Goal: Task Accomplishment & Management: Manage account settings

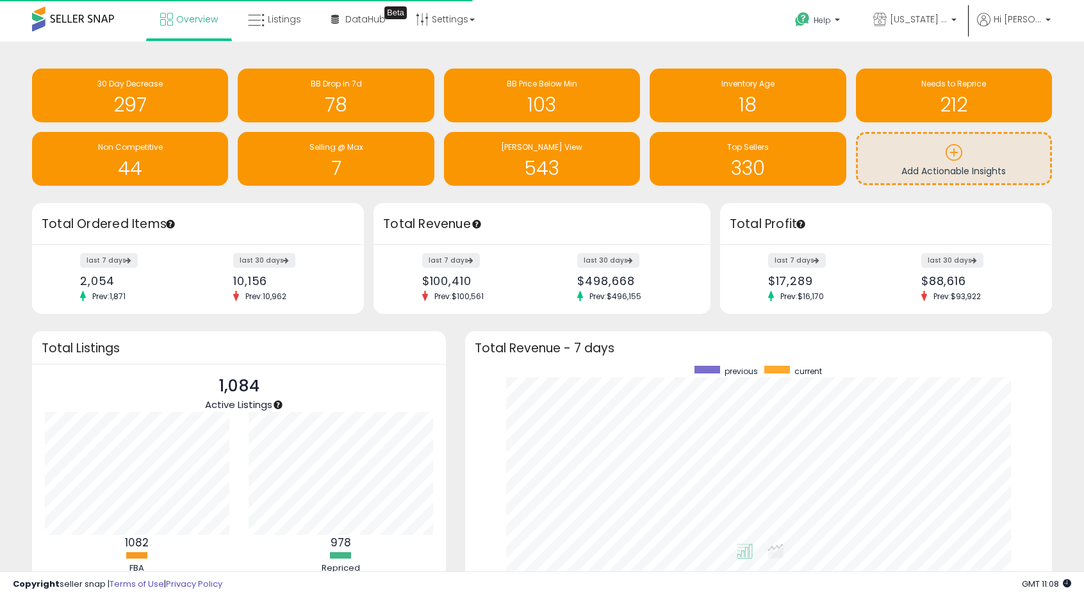
scroll to position [242, 561]
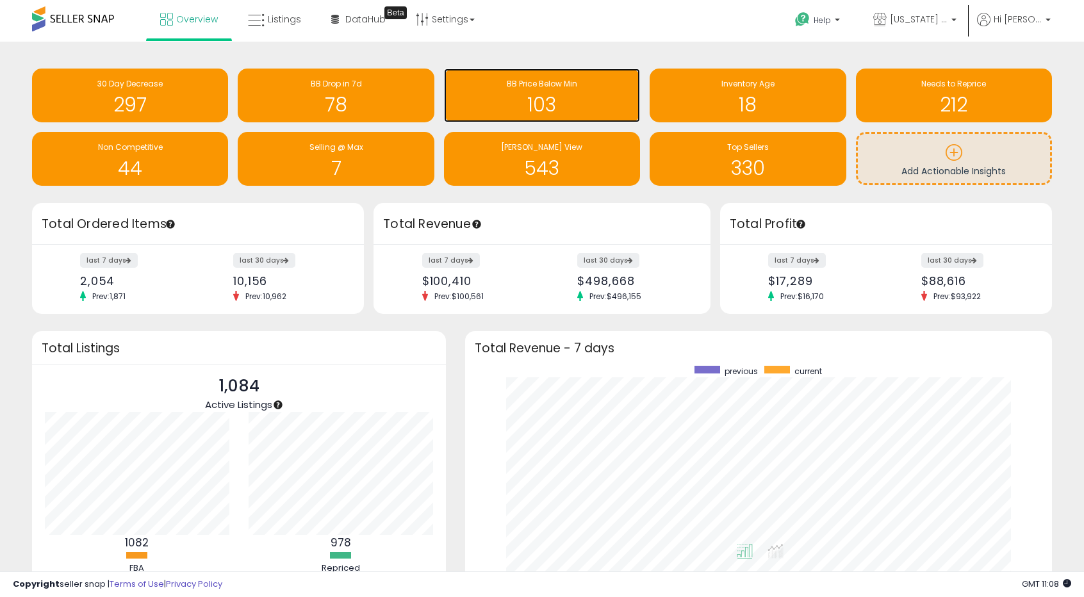
drag, startPoint x: 575, startPoint y: 99, endPoint x: 587, endPoint y: 92, distance: 13.5
click at [575, 99] on h1 "103" at bounding box center [541, 104] width 183 height 21
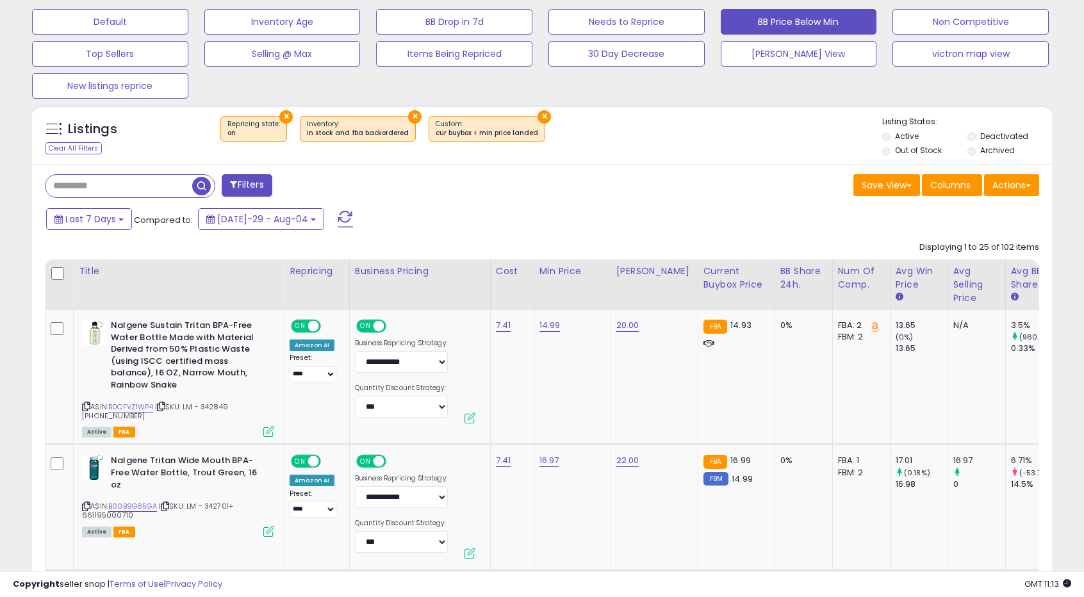
scroll to position [3406, 0]
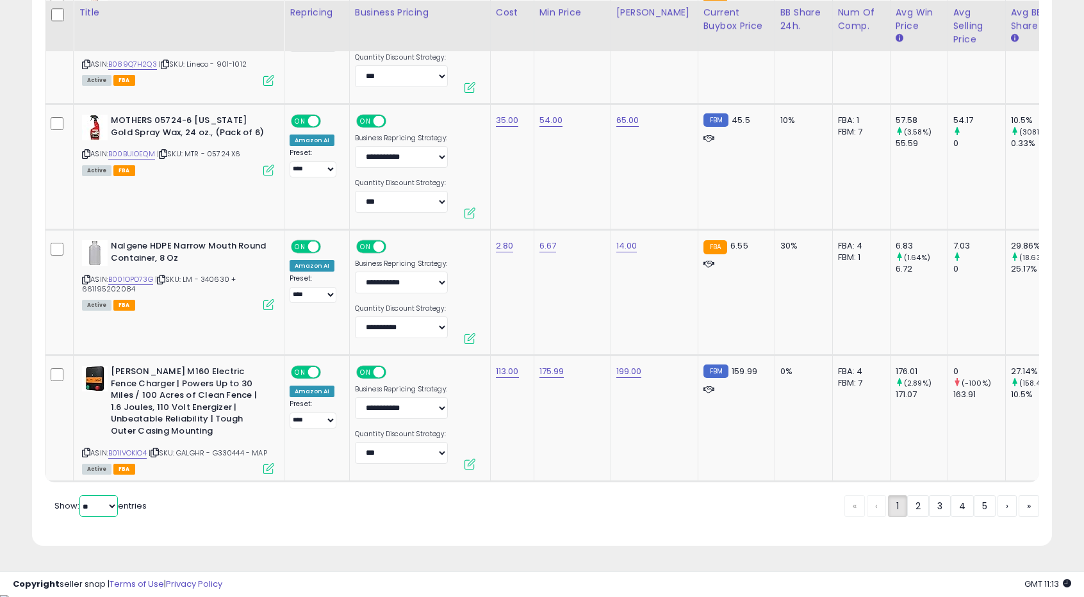
drag, startPoint x: 106, startPoint y: 510, endPoint x: 102, endPoint y: 517, distance: 8.0
click at [106, 511] on select "** **" at bounding box center [98, 506] width 38 height 22
select select "**"
click at [81, 498] on select "** **" at bounding box center [98, 506] width 38 height 22
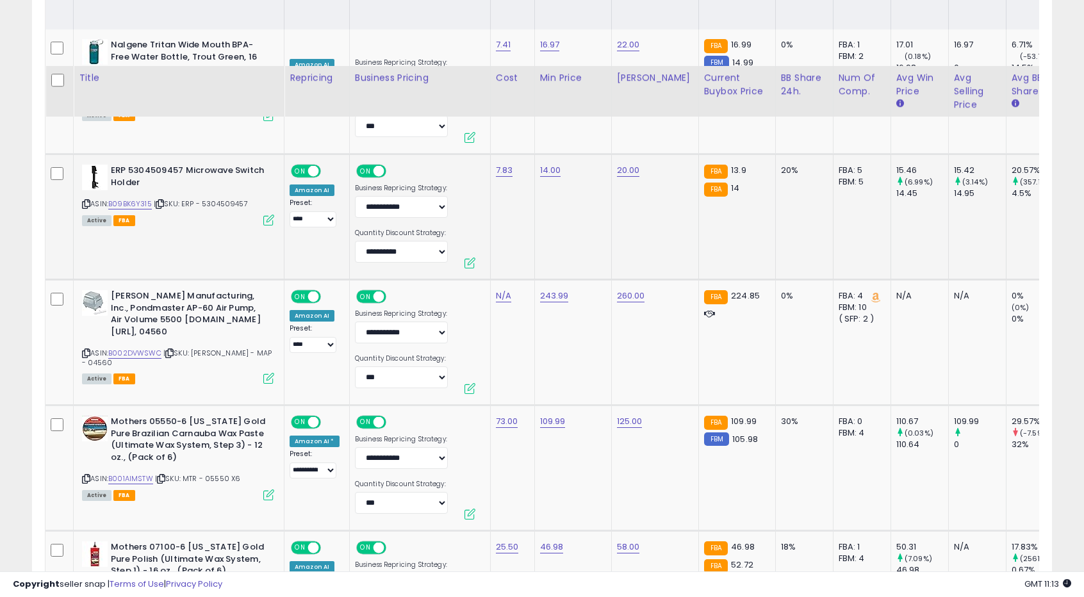
scroll to position [740, 0]
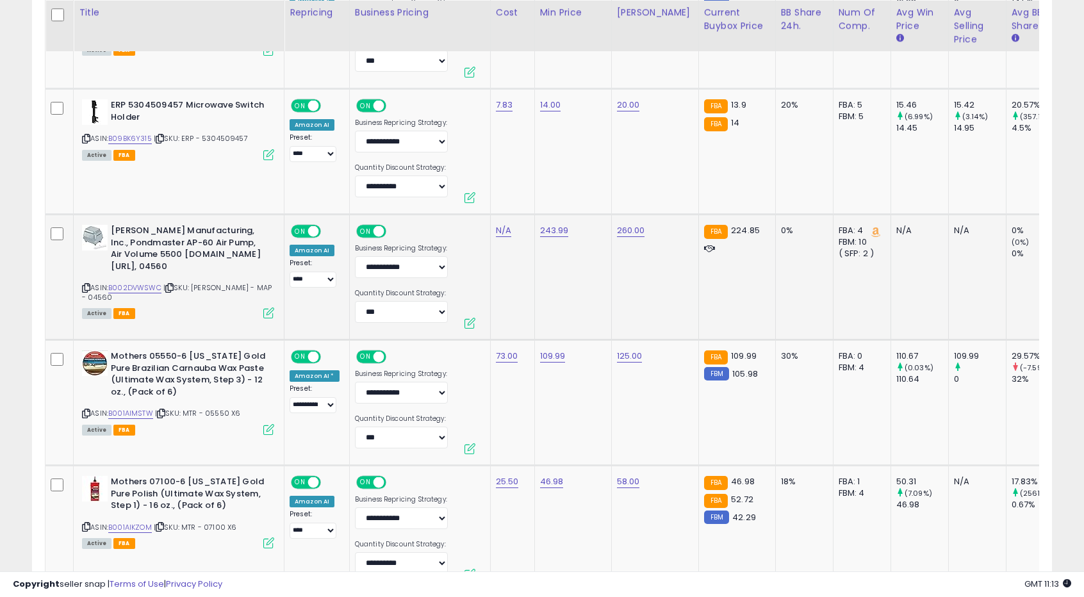
click at [557, 257] on td "243.99" at bounding box center [572, 278] width 77 height 126
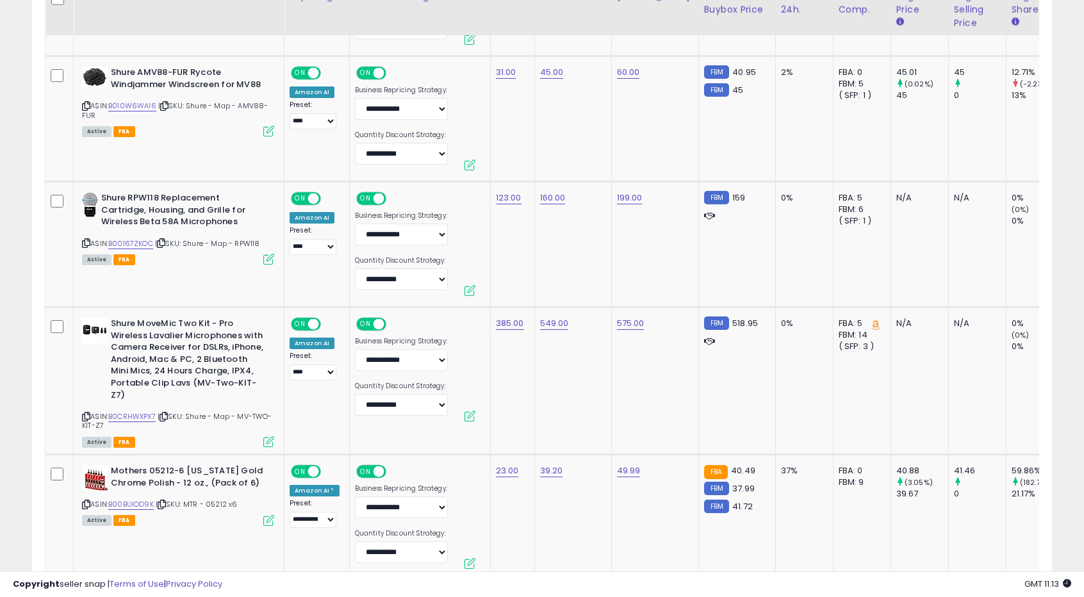
scroll to position [1509, 0]
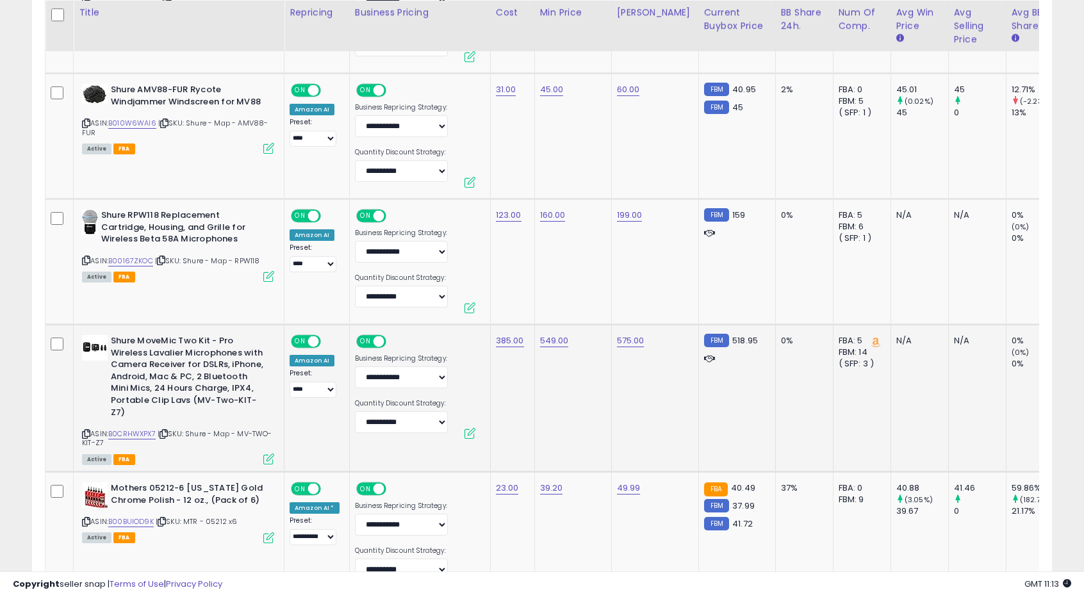
click at [569, 394] on td "549.00" at bounding box center [572, 398] width 77 height 147
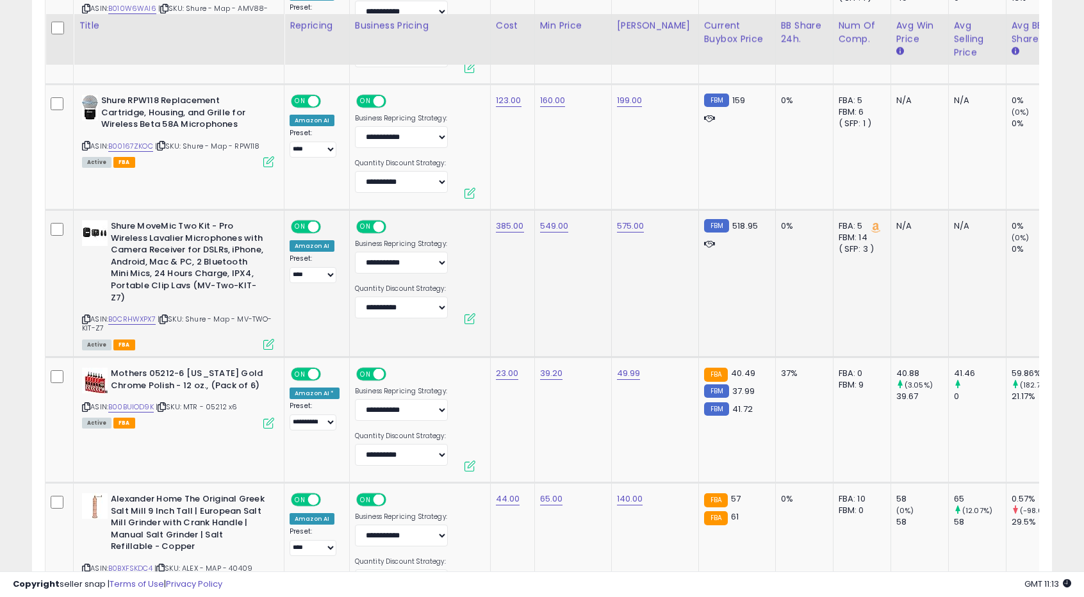
scroll to position [1637, 0]
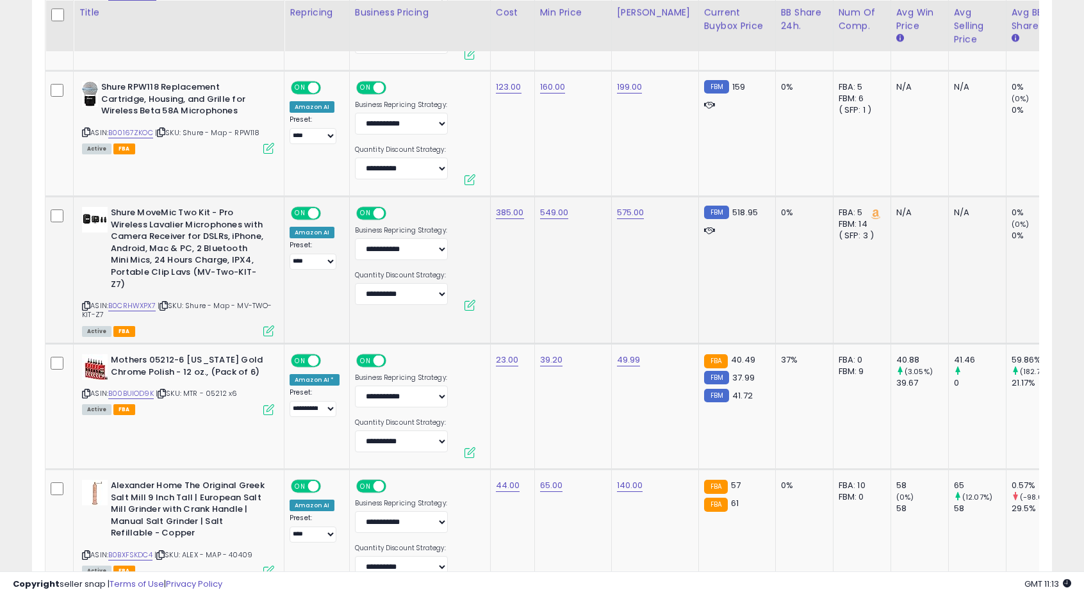
click at [547, 280] on td "549.00" at bounding box center [572, 270] width 77 height 147
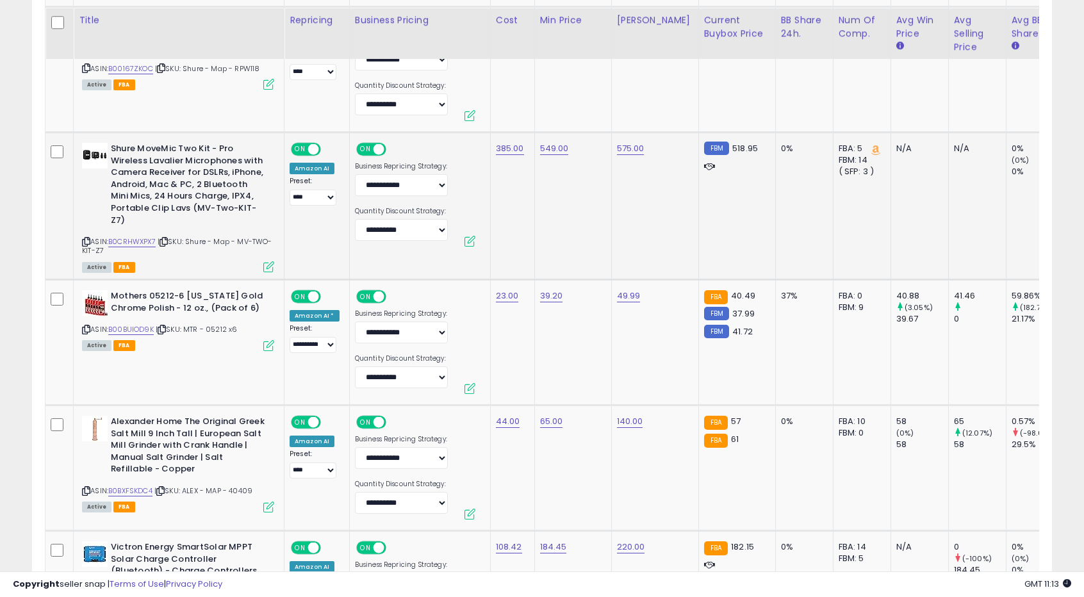
scroll to position [1829, 0]
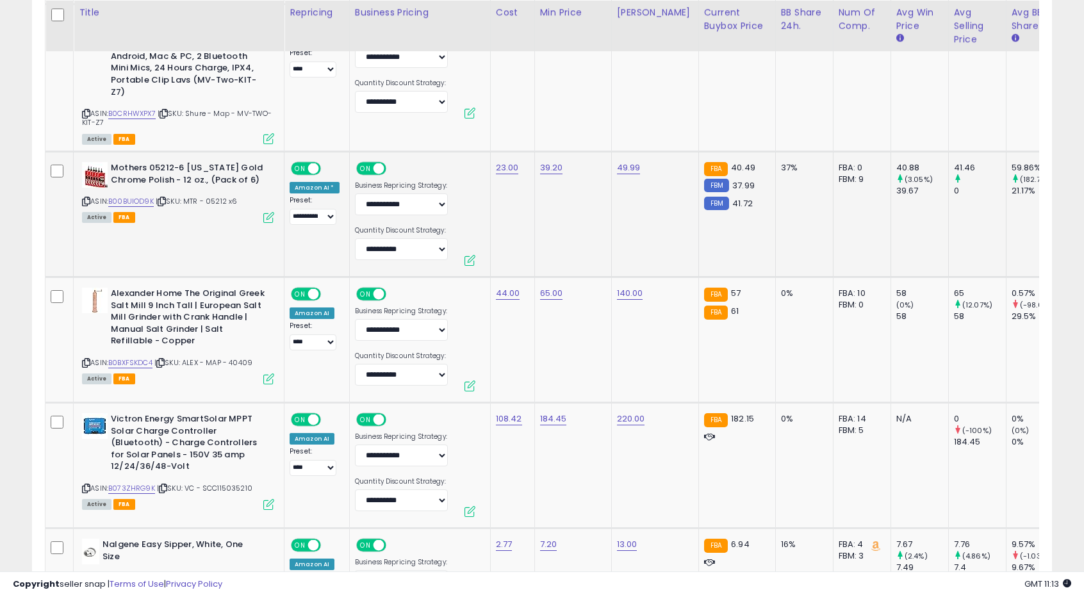
click at [555, 222] on td "39.20" at bounding box center [572, 215] width 77 height 126
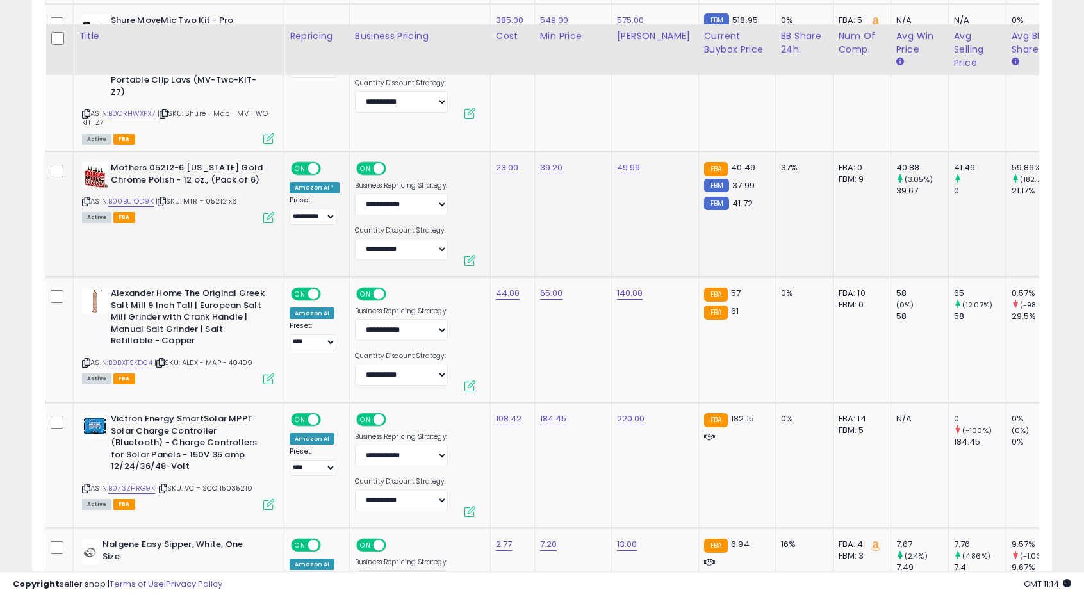
scroll to position [1957, 0]
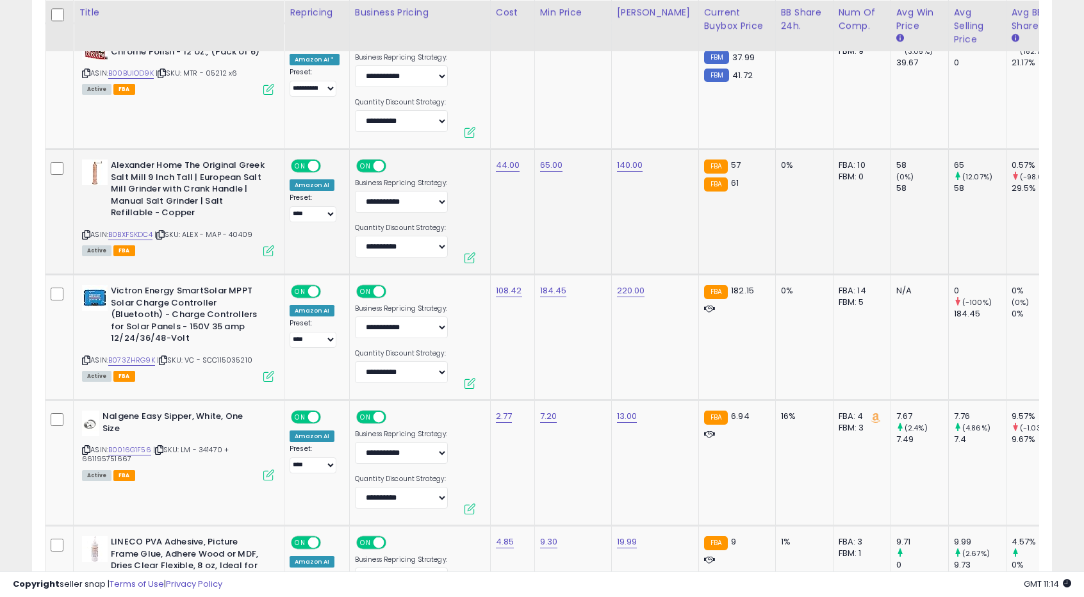
click at [556, 223] on td "65.00" at bounding box center [572, 212] width 77 height 126
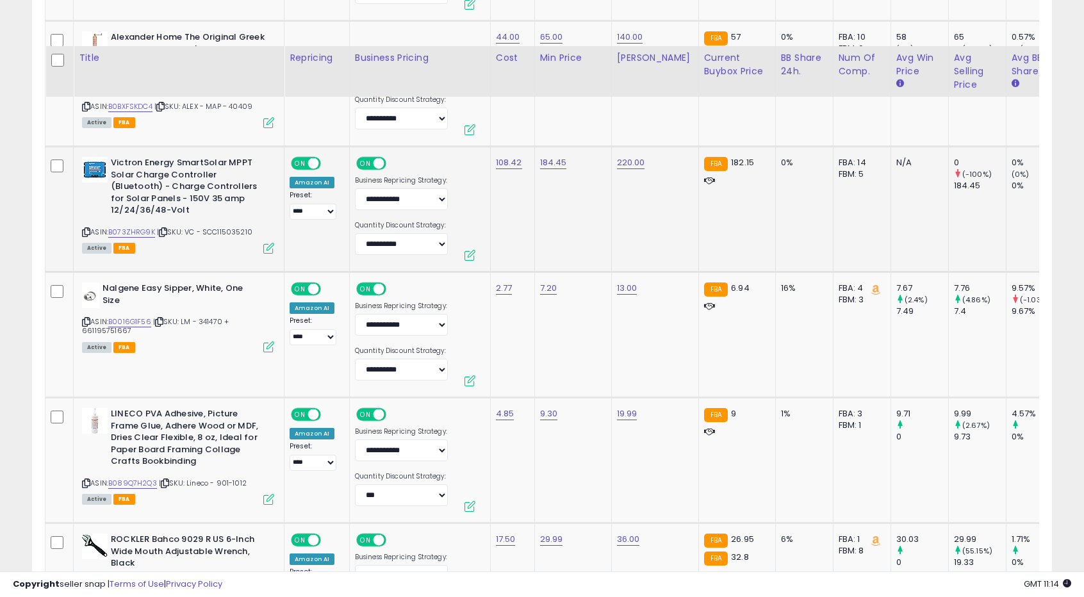
scroll to position [2213, 0]
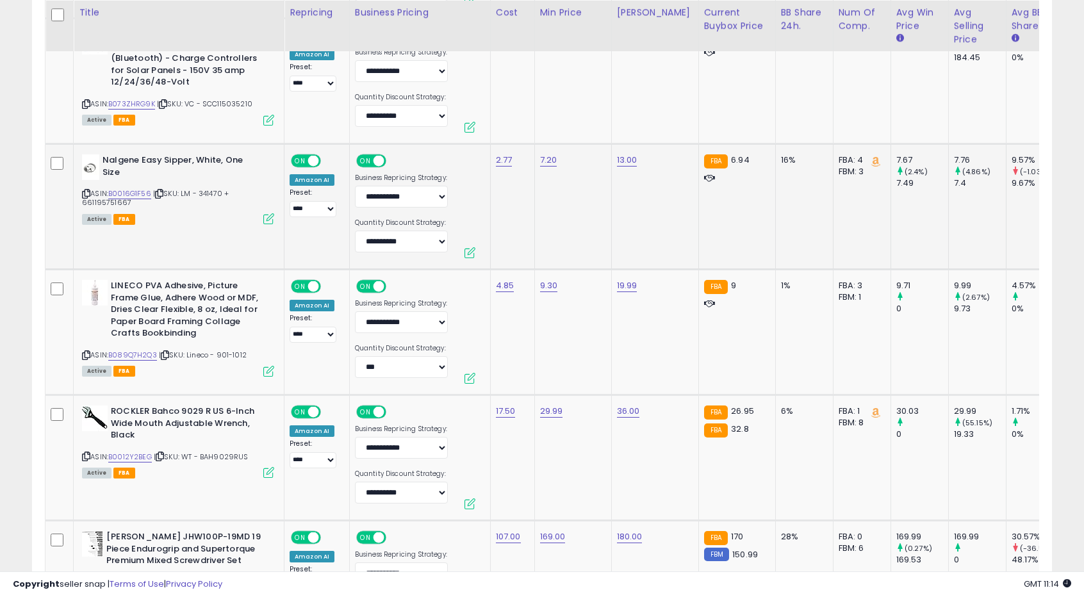
click at [553, 225] on td "7.20" at bounding box center [572, 207] width 77 height 126
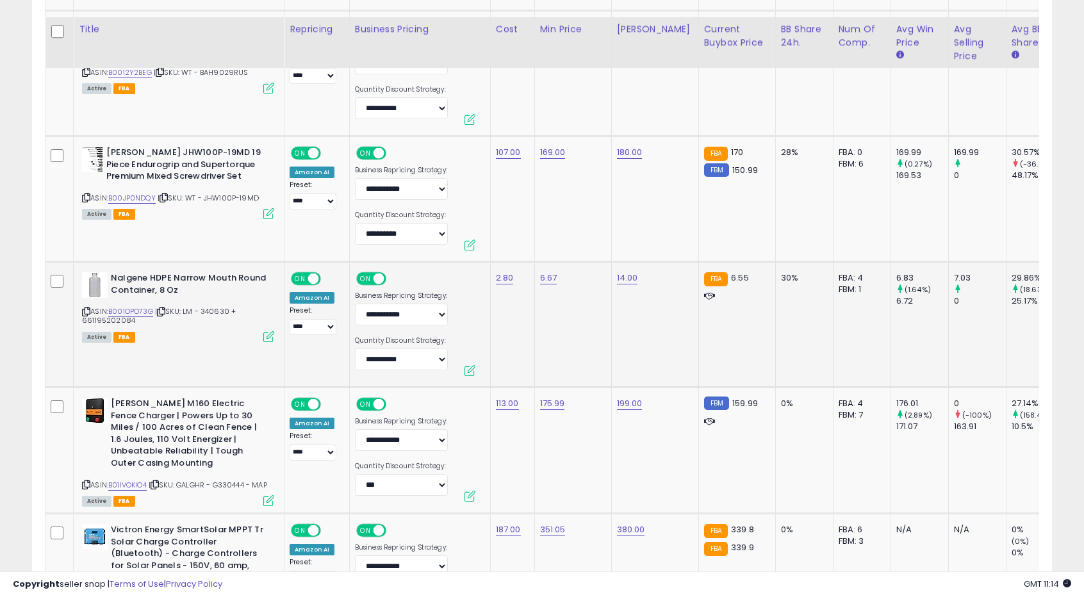
scroll to position [2661, 0]
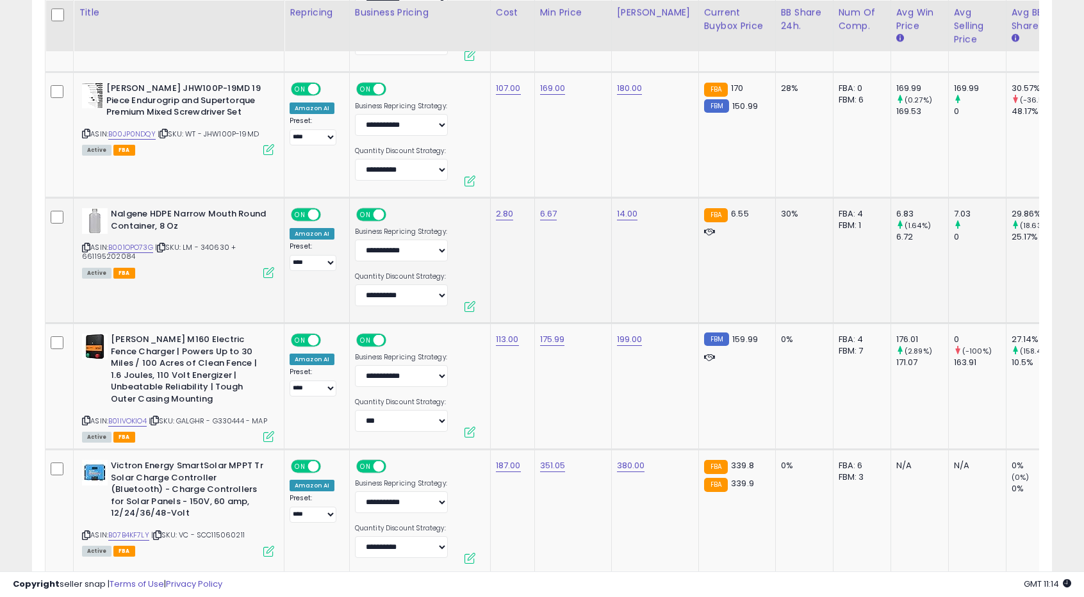
click at [534, 206] on td "6.67" at bounding box center [572, 261] width 77 height 126
drag, startPoint x: 464, startPoint y: 177, endPoint x: 505, endPoint y: 177, distance: 41.6
click at [505, 177] on input "****" at bounding box center [507, 180] width 114 height 22
type input "****"
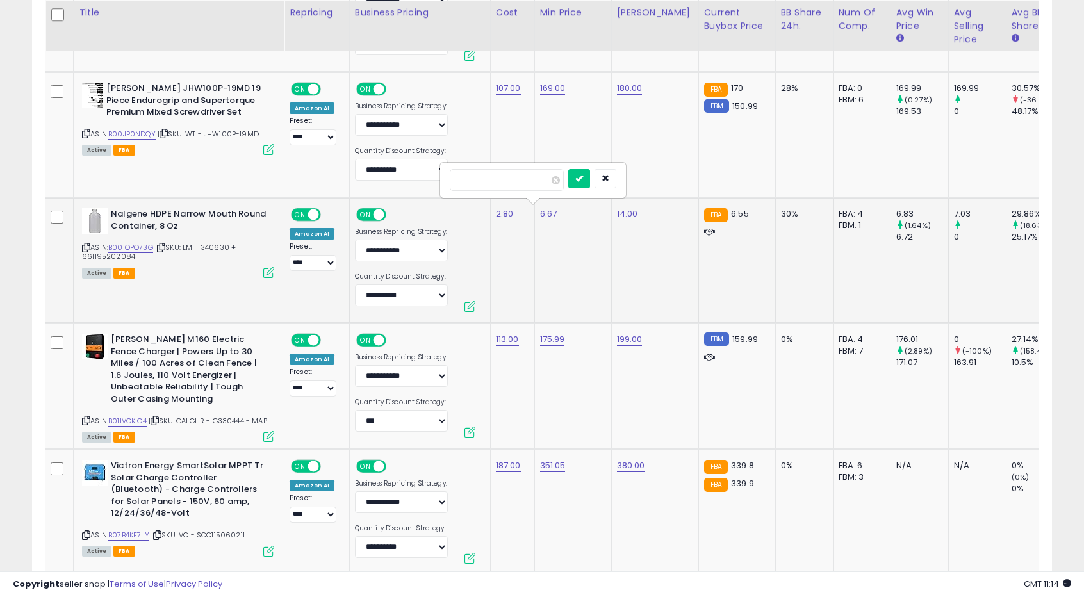
click button "submit" at bounding box center [579, 178] width 22 height 19
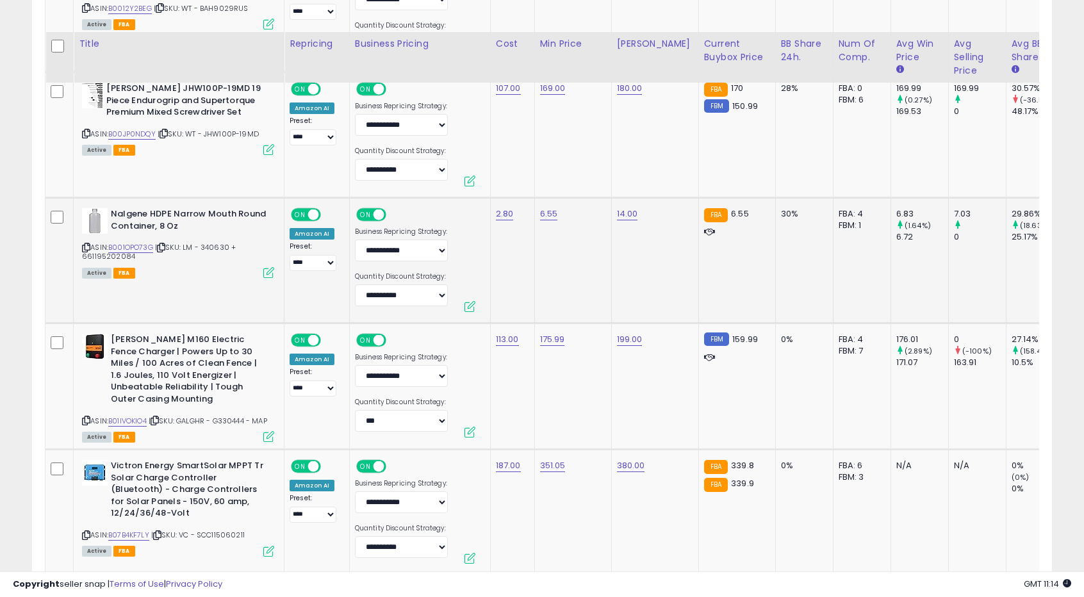
scroll to position [2790, 0]
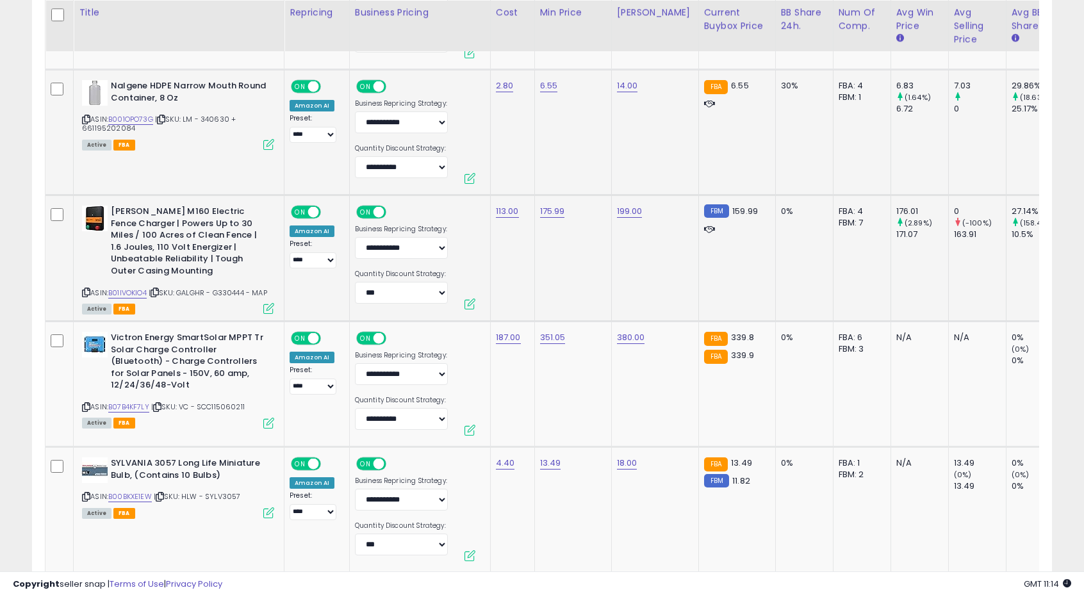
click at [556, 248] on td "175.99" at bounding box center [572, 258] width 77 height 126
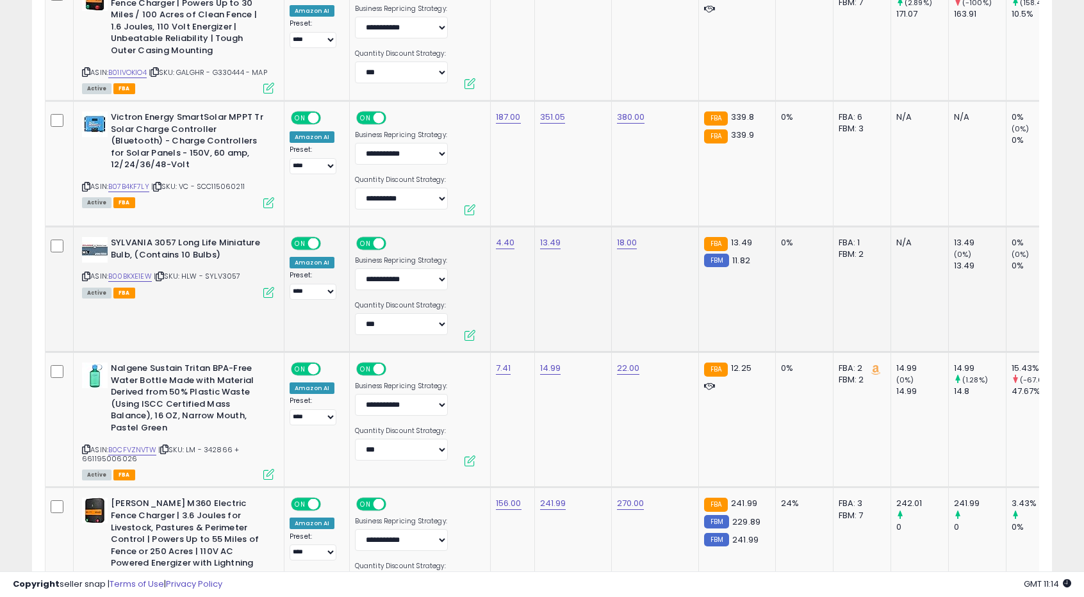
scroll to position [3046, 0]
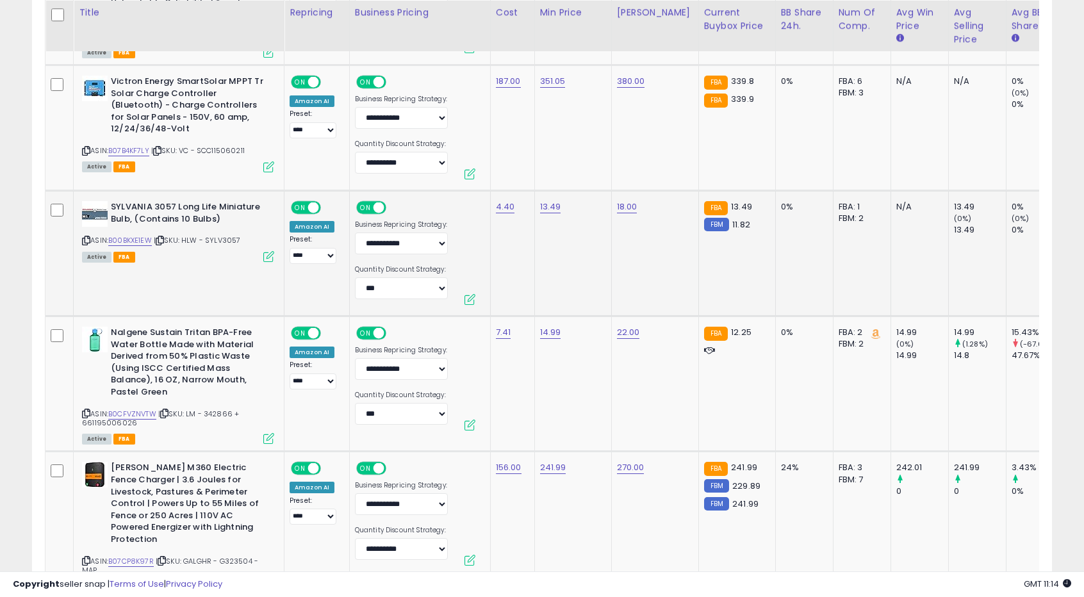
click at [566, 259] on td "13.49" at bounding box center [572, 254] width 77 height 126
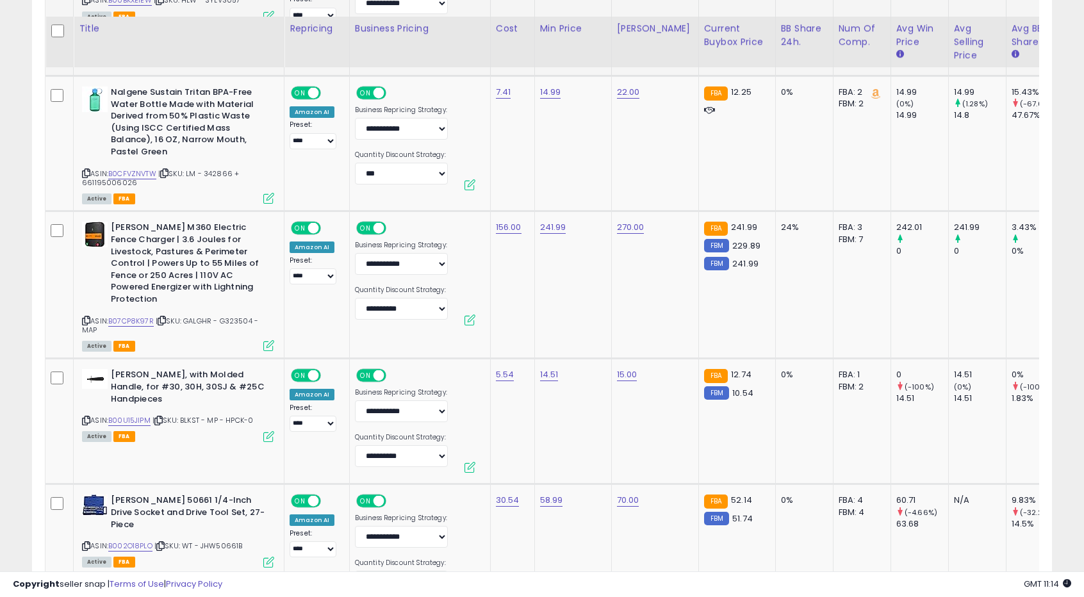
scroll to position [3302, 0]
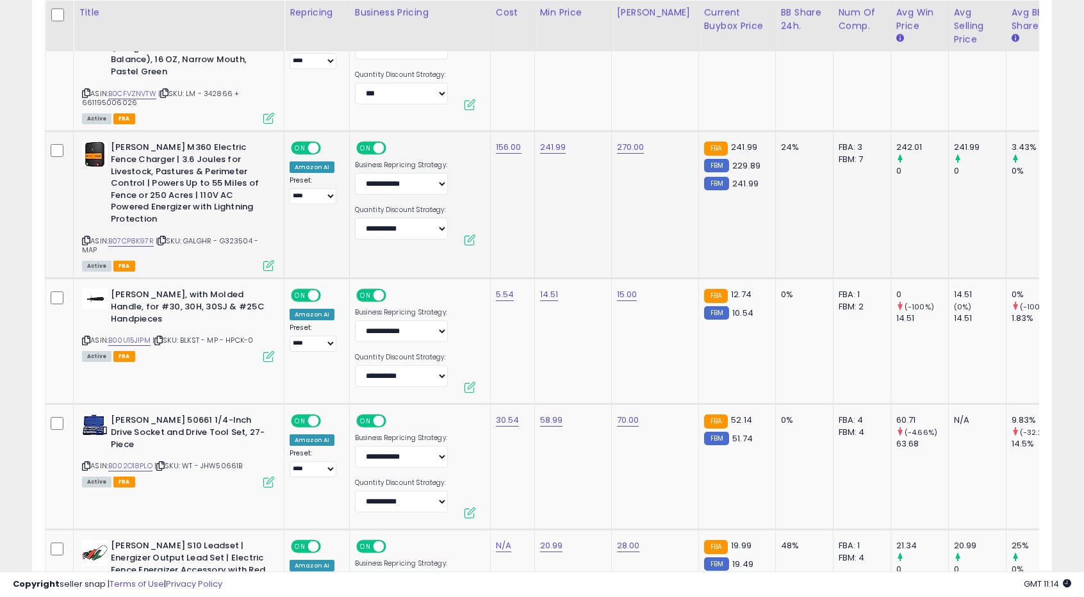
click at [579, 223] on td "241.99" at bounding box center [572, 204] width 77 height 147
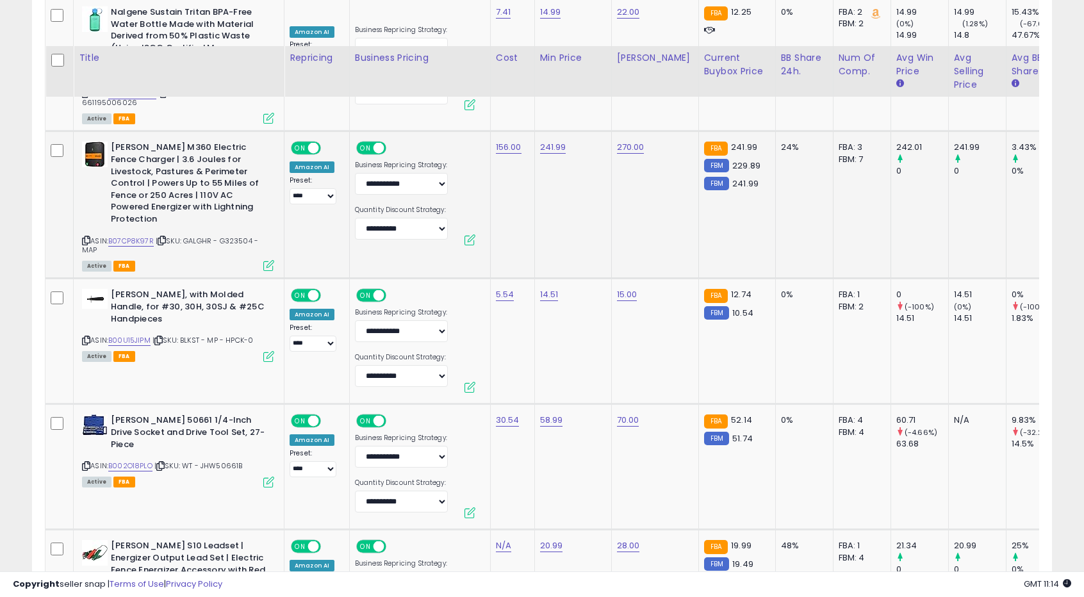
scroll to position [3494, 0]
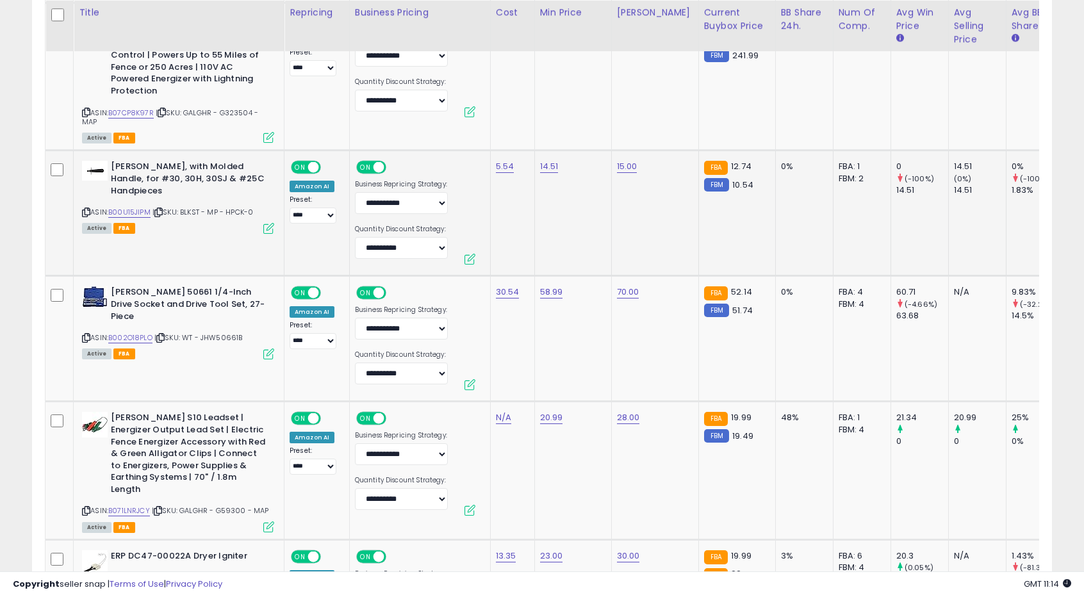
click at [566, 224] on td "14.51" at bounding box center [572, 213] width 77 height 126
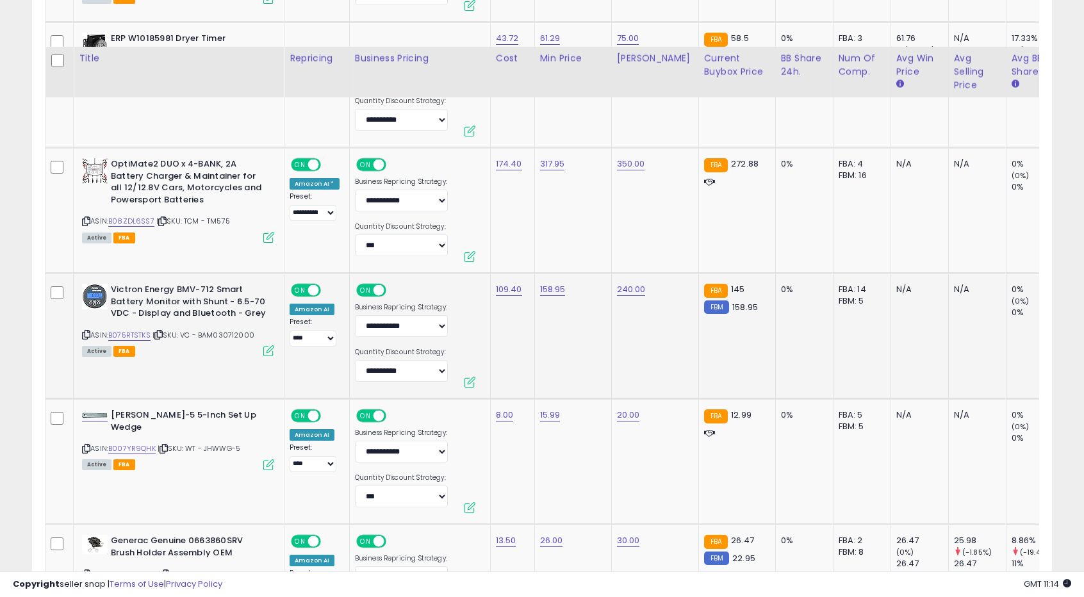
scroll to position [4455, 0]
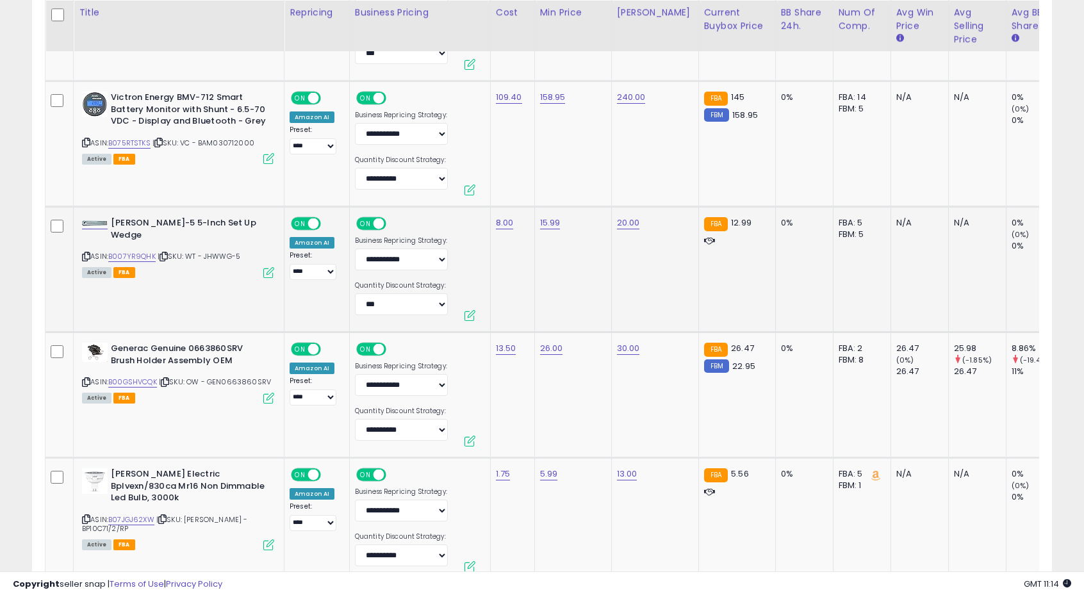
click at [558, 290] on td "15.99" at bounding box center [572, 270] width 77 height 126
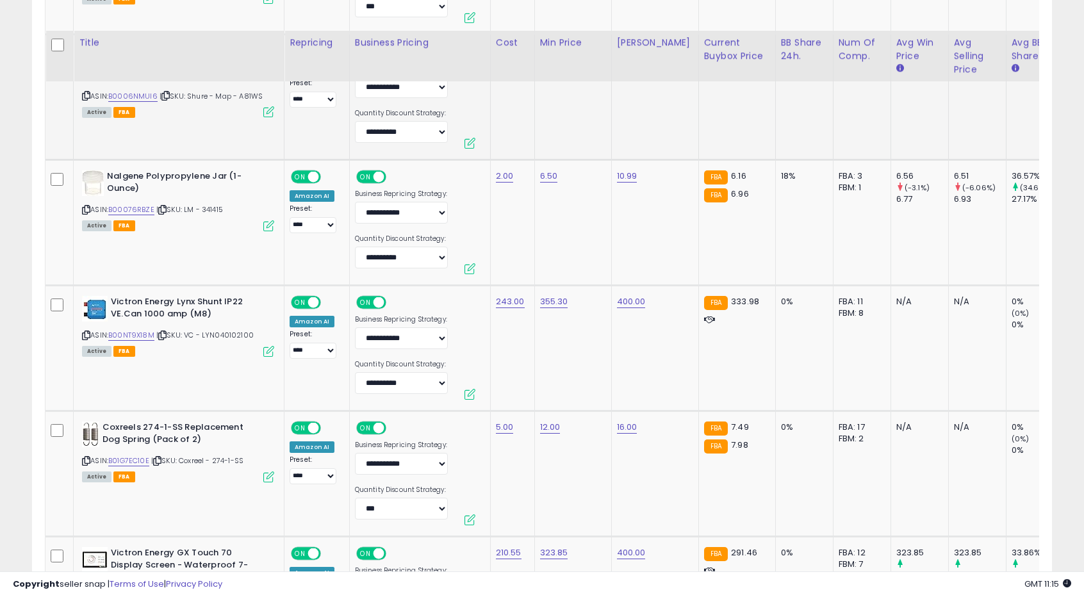
scroll to position [5159, 0]
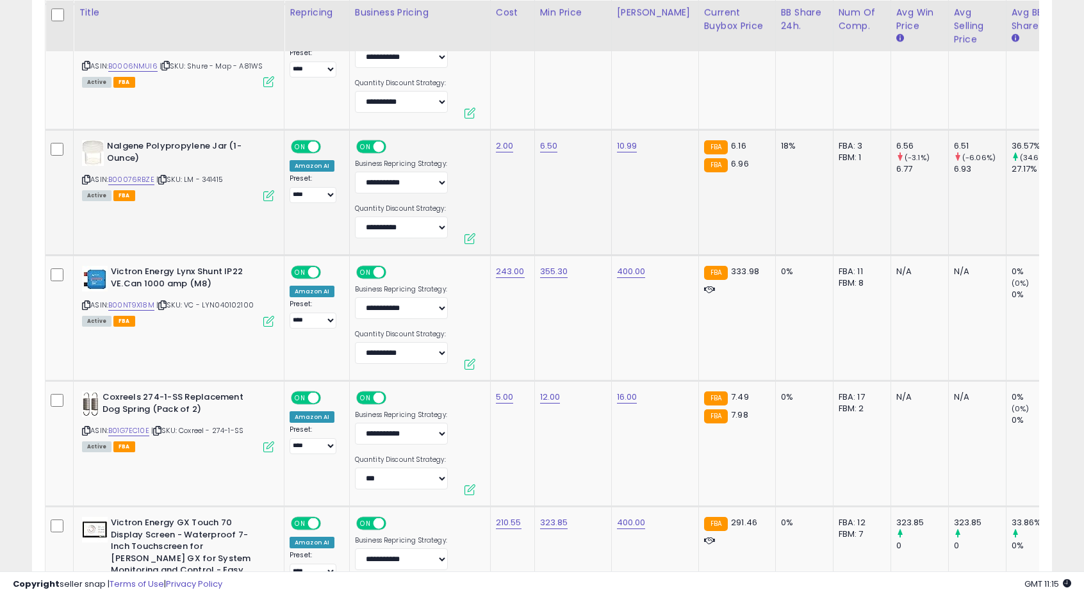
click at [564, 216] on td "6.50" at bounding box center [572, 193] width 77 height 126
click at [560, 324] on td "355.30" at bounding box center [572, 319] width 77 height 126
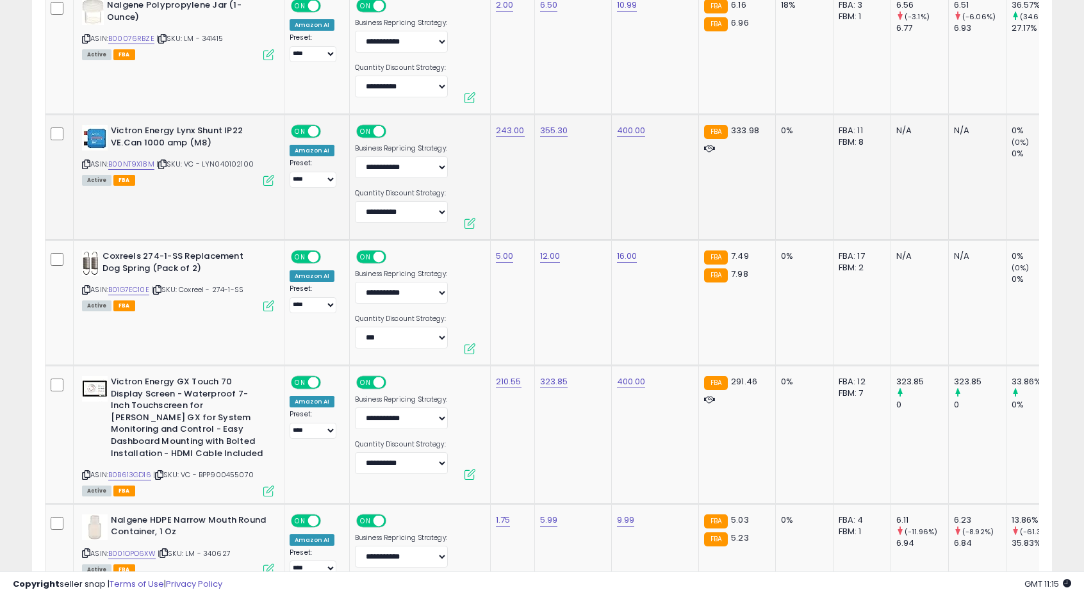
scroll to position [5351, 0]
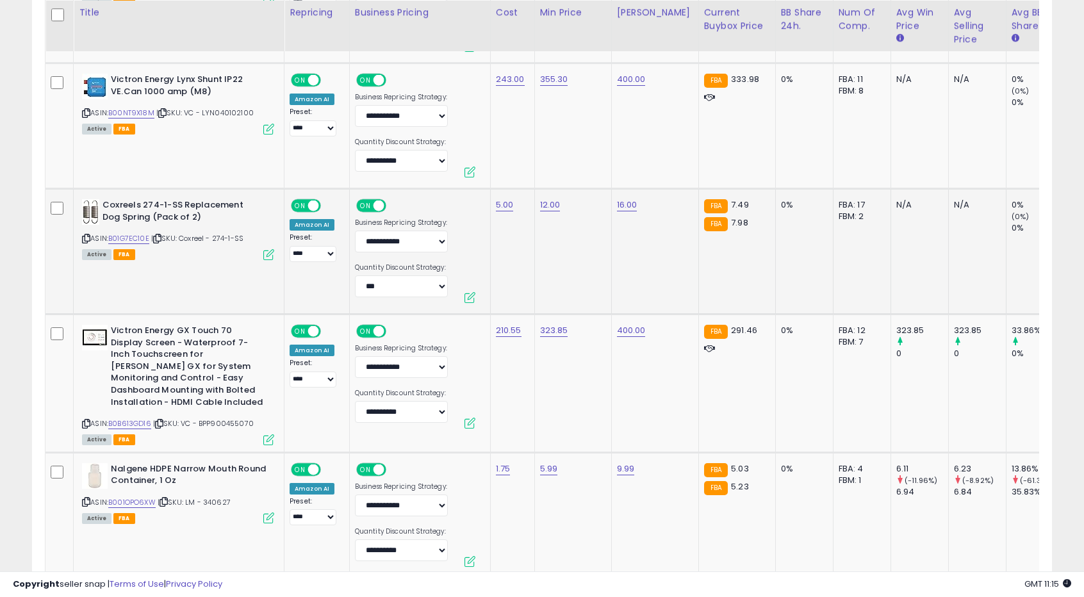
click at [561, 275] on td "12.00" at bounding box center [572, 252] width 77 height 126
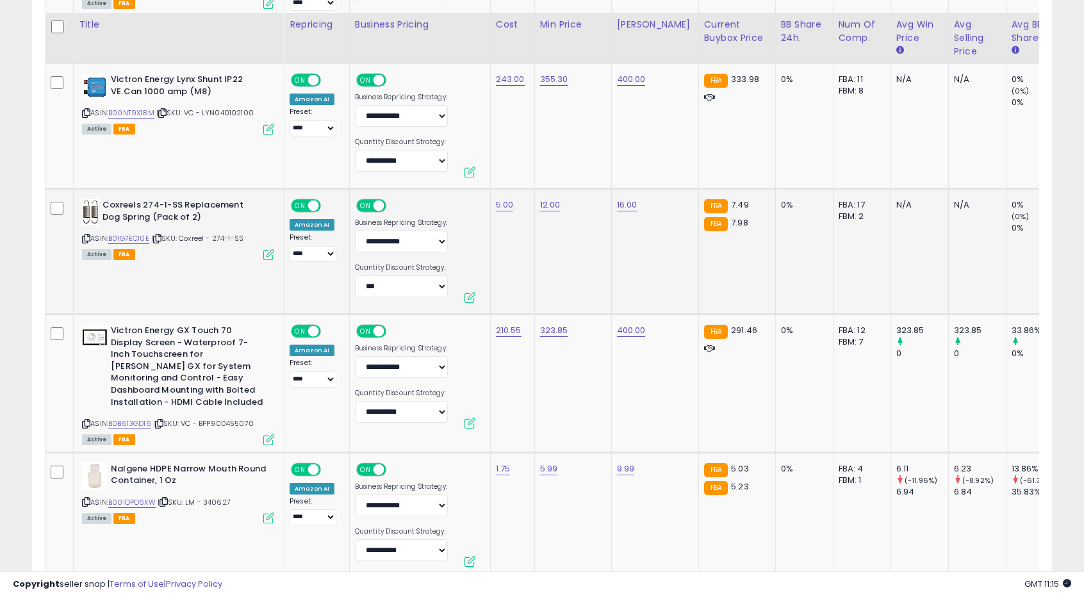
scroll to position [5415, 0]
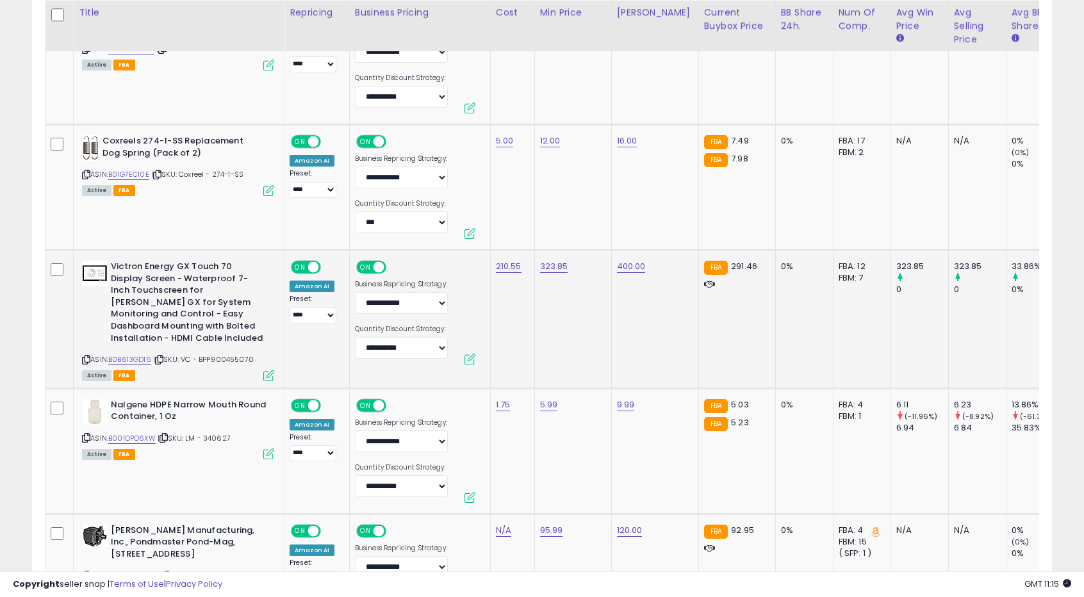
click at [548, 294] on td "323.85" at bounding box center [572, 319] width 77 height 138
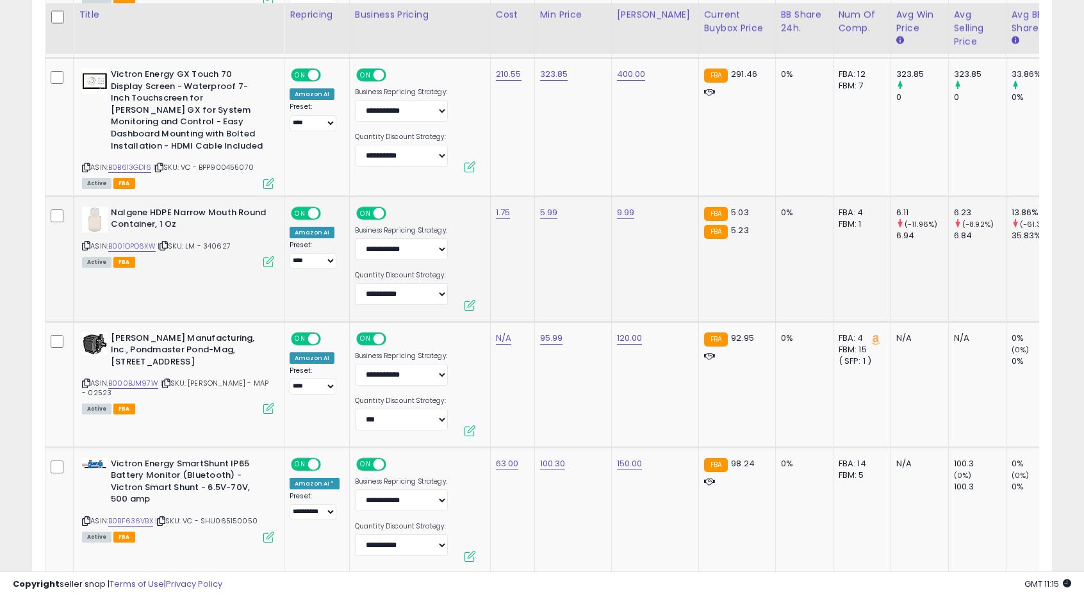
scroll to position [5671, 0]
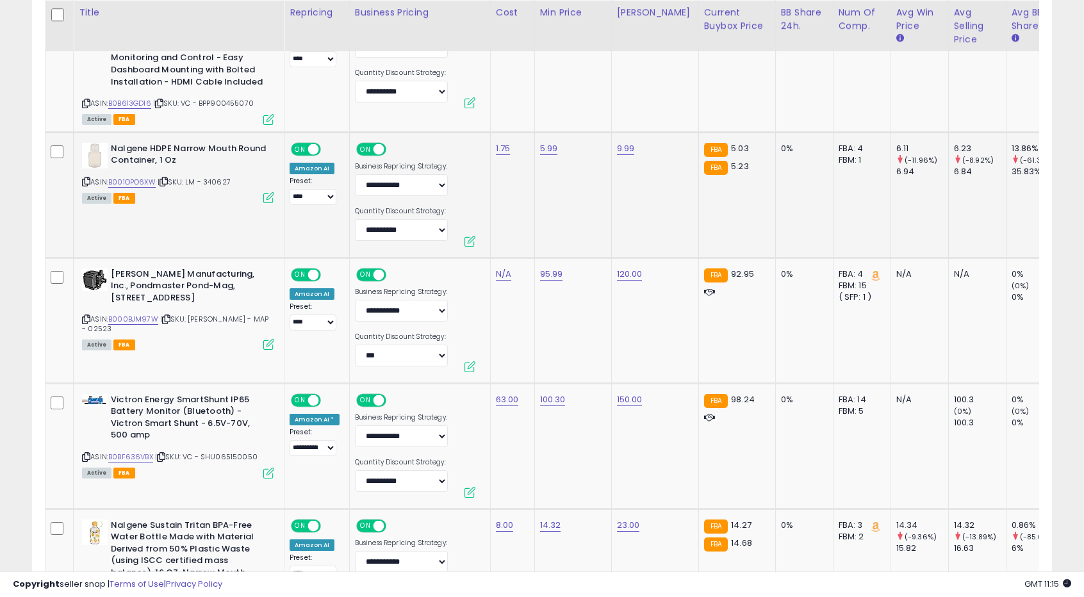
click at [548, 294] on td "95.99" at bounding box center [572, 320] width 77 height 126
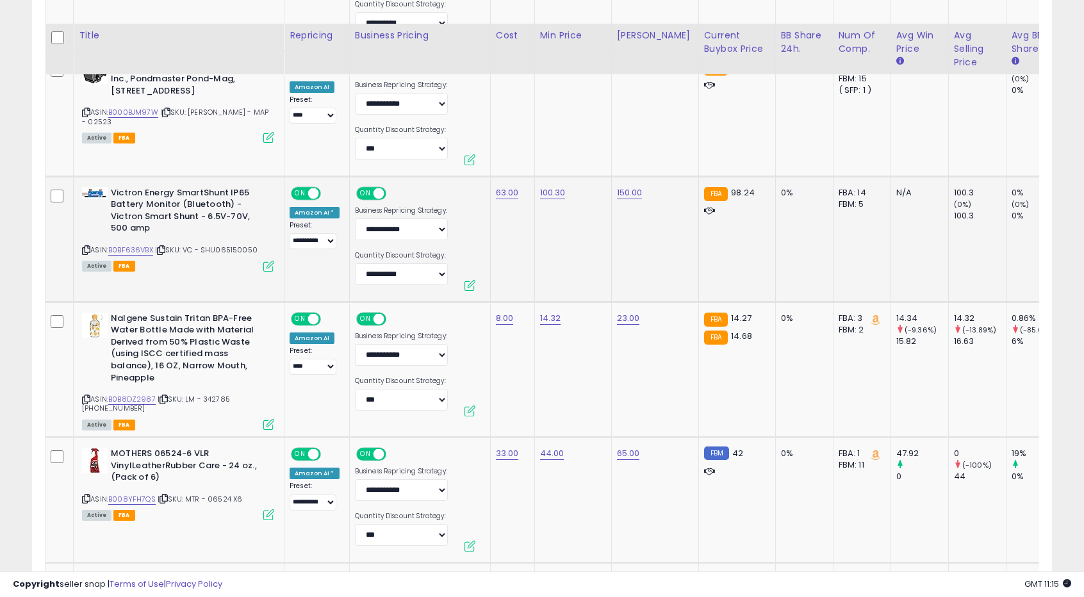
scroll to position [5927, 0]
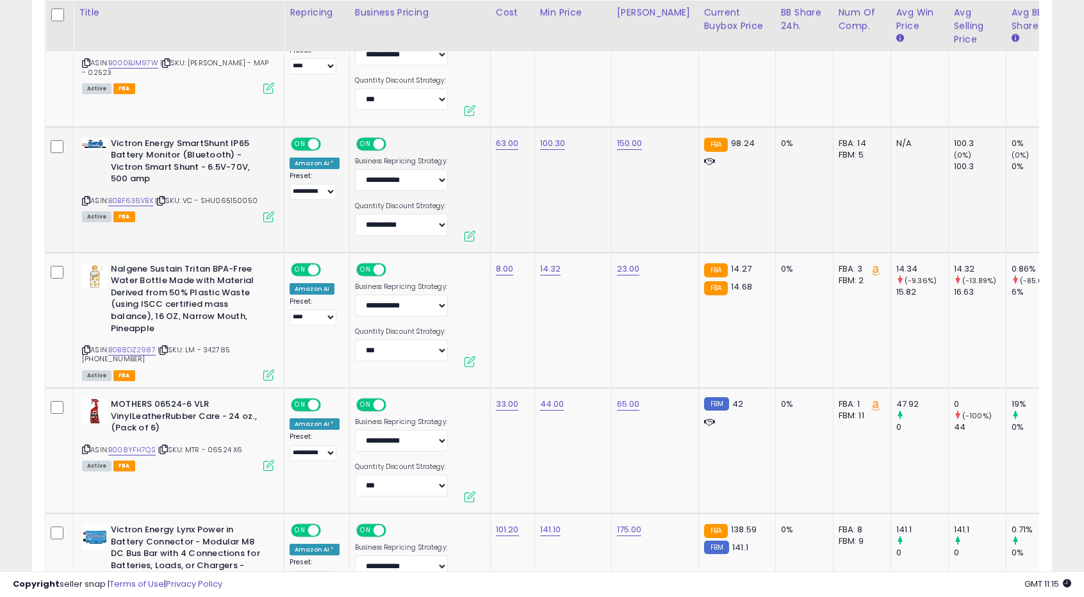
click at [551, 316] on td "14.32" at bounding box center [572, 319] width 77 height 135
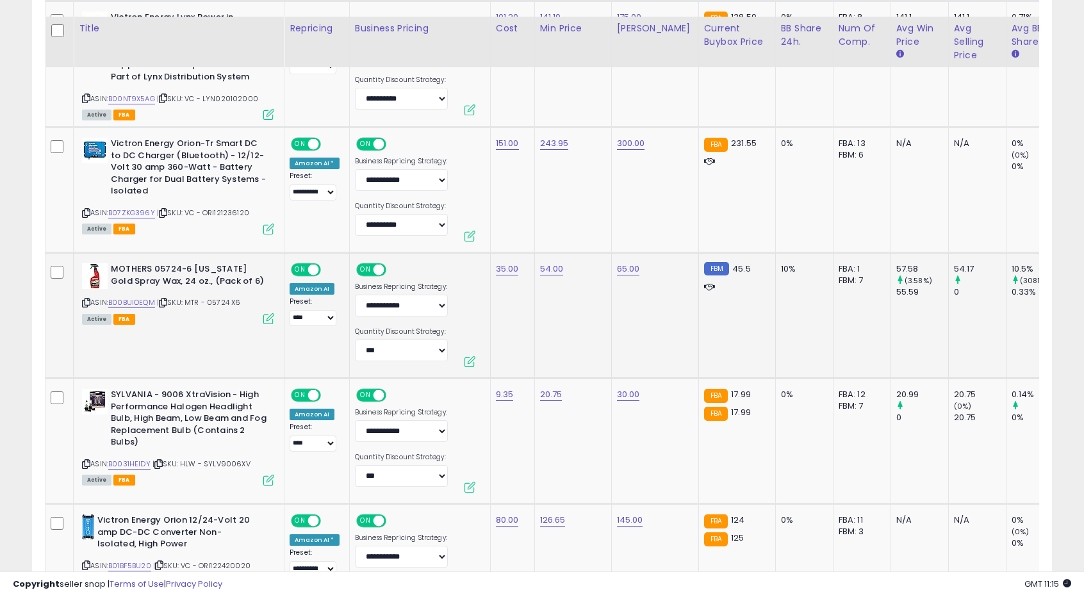
scroll to position [6570, 0]
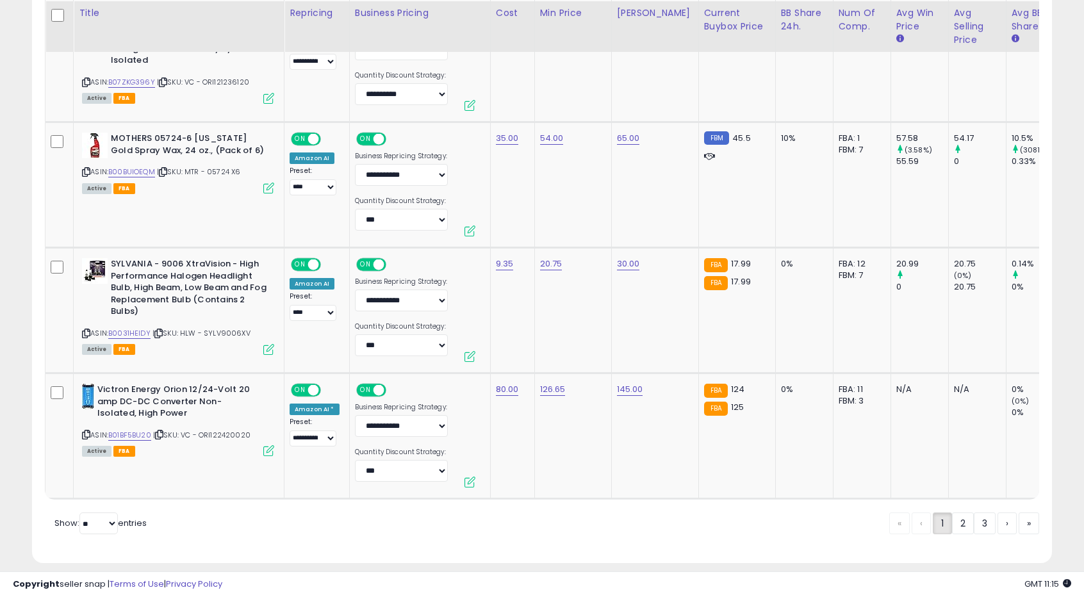
click at [964, 521] on div "« ‹ 1 2 3 › »" at bounding box center [964, 524] width 150 height 25
click at [997, 512] on link "2" at bounding box center [1006, 523] width 19 height 22
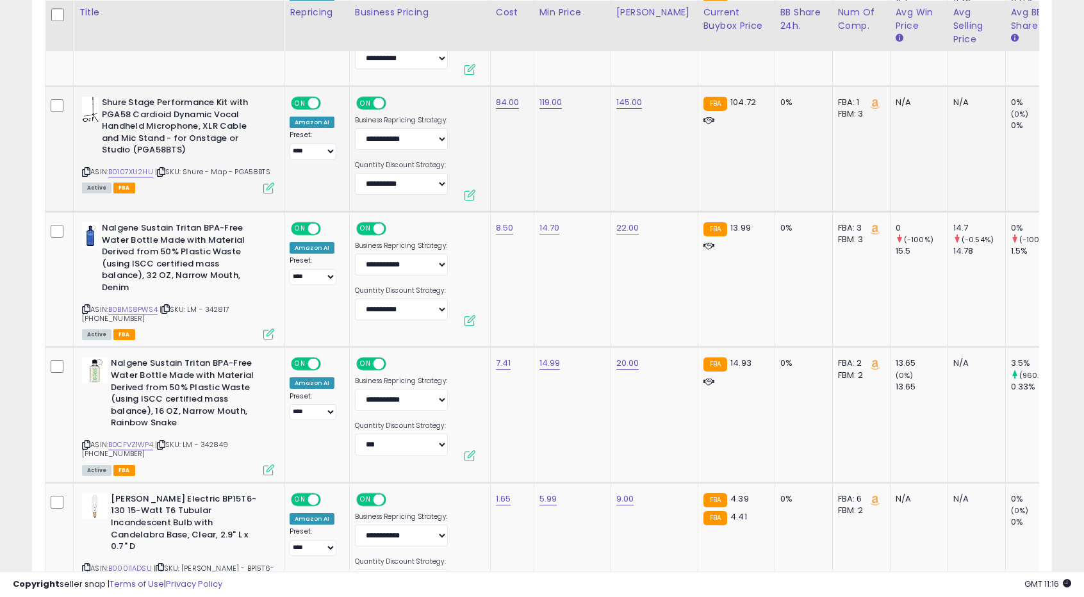
scroll to position [1060, 0]
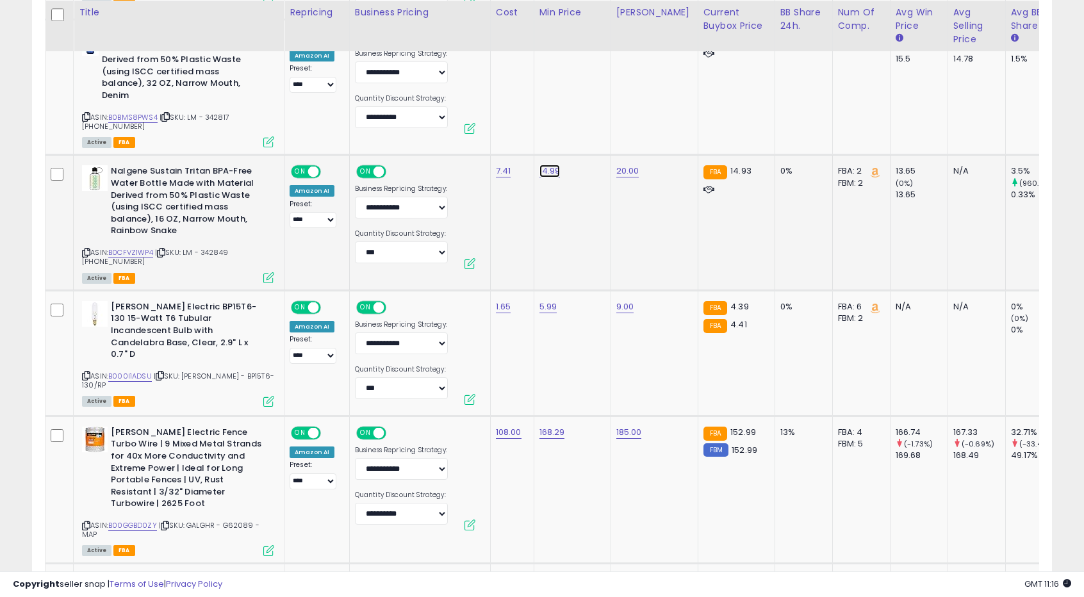
click at [485, 140] on input "*****" at bounding box center [508, 140] width 114 height 22
click at [481, 138] on input "*****" at bounding box center [508, 140] width 114 height 22
type input "*****"
click button "submit" at bounding box center [581, 138] width 22 height 19
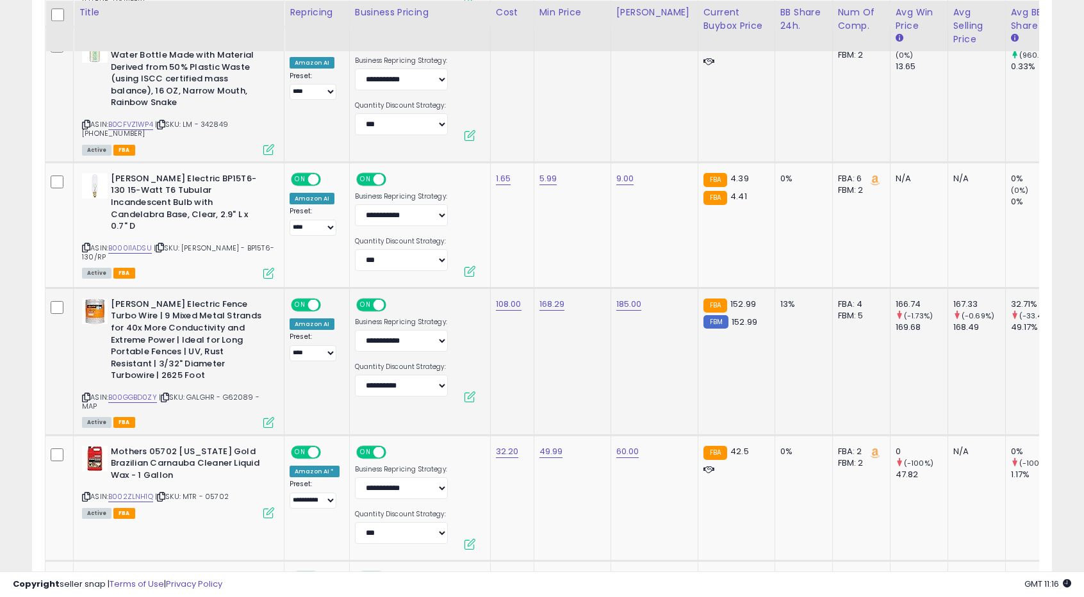
scroll to position [1317, 0]
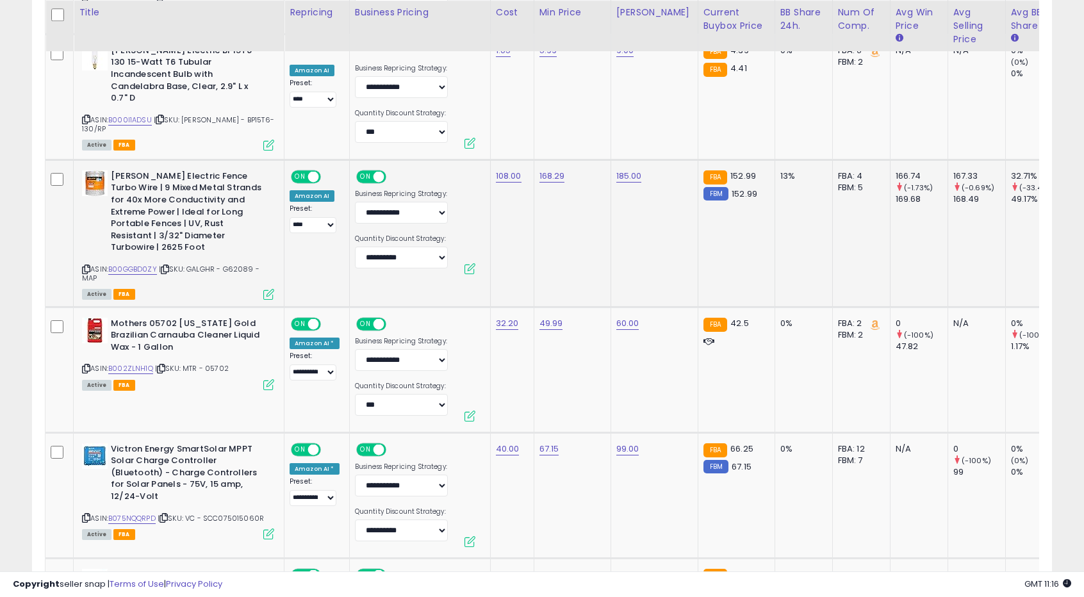
click at [561, 231] on td "168.29" at bounding box center [571, 232] width 77 height 147
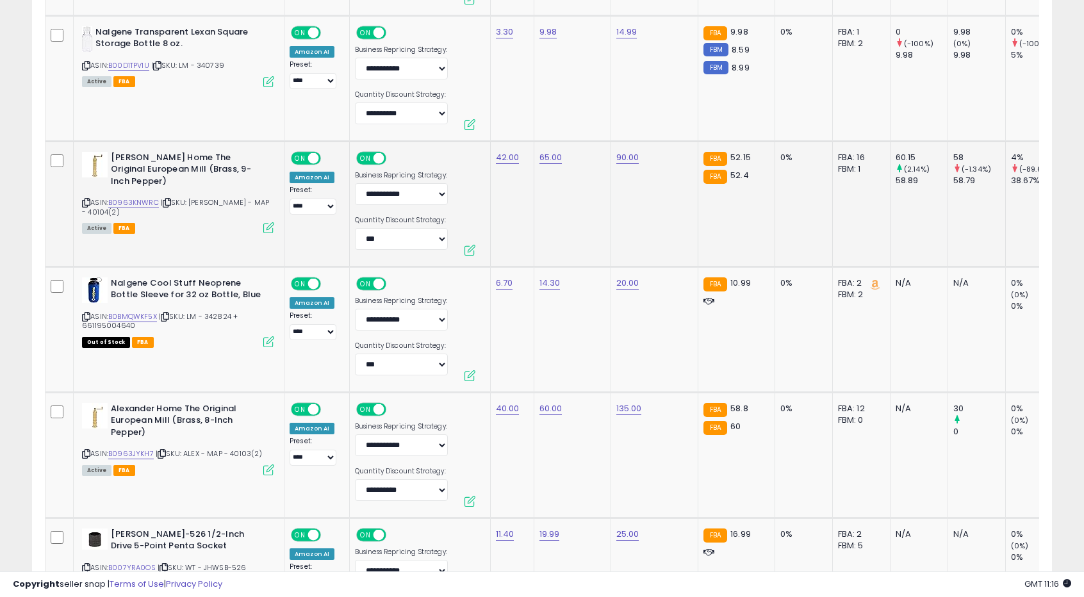
scroll to position [3302, 0]
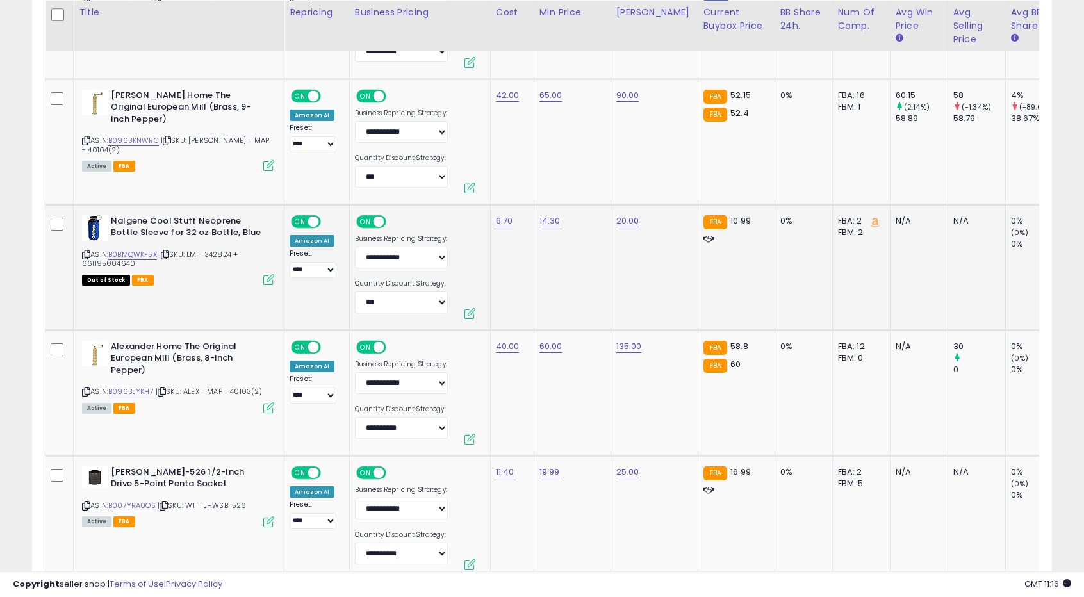
click at [573, 246] on td "14.30" at bounding box center [571, 267] width 77 height 126
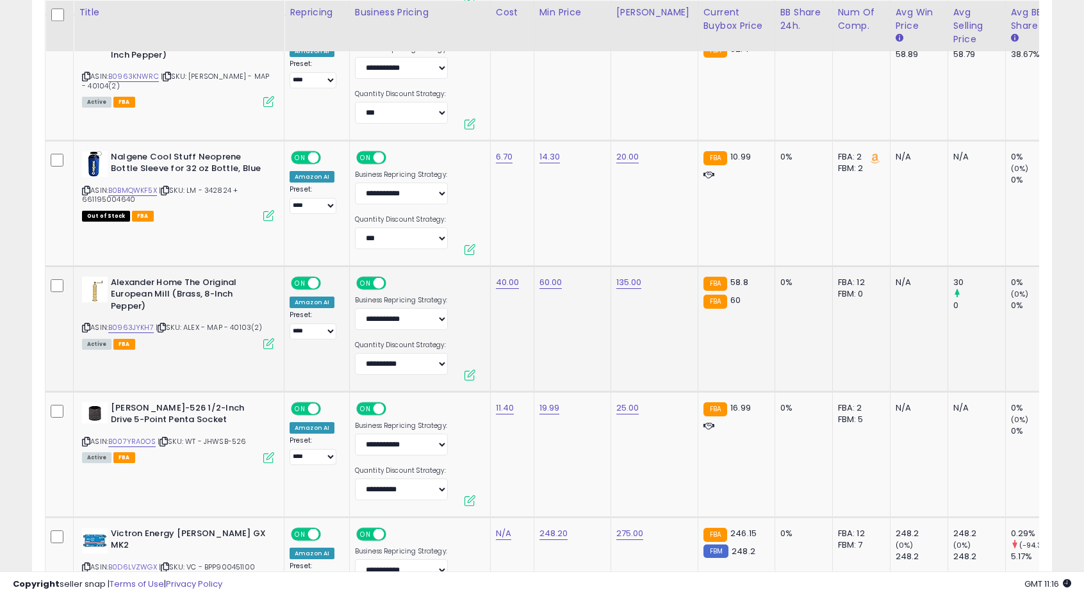
click at [540, 323] on td "60.00" at bounding box center [571, 329] width 77 height 126
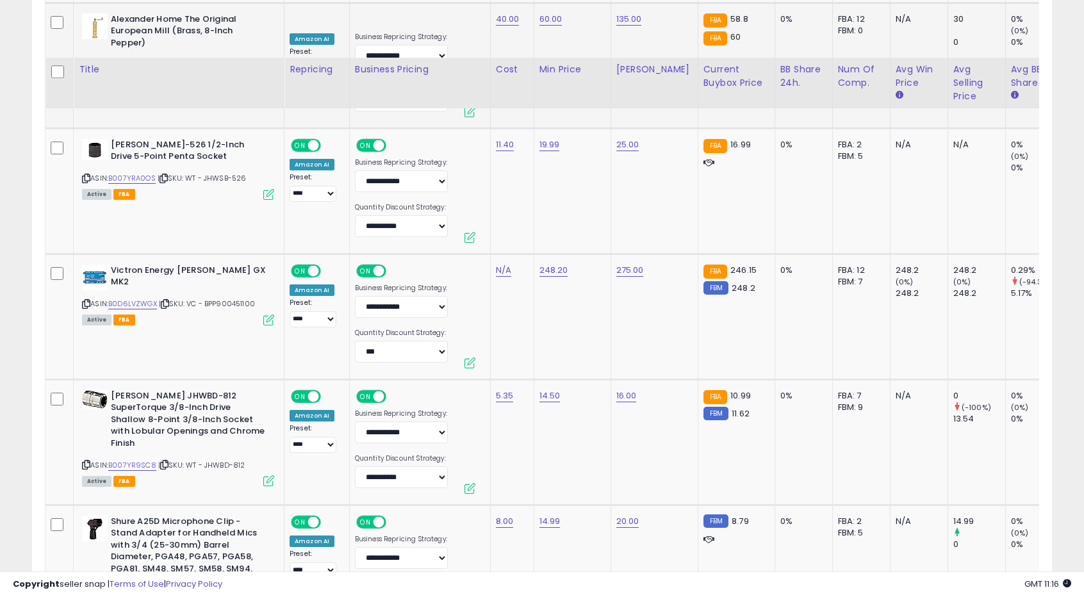
scroll to position [3686, 0]
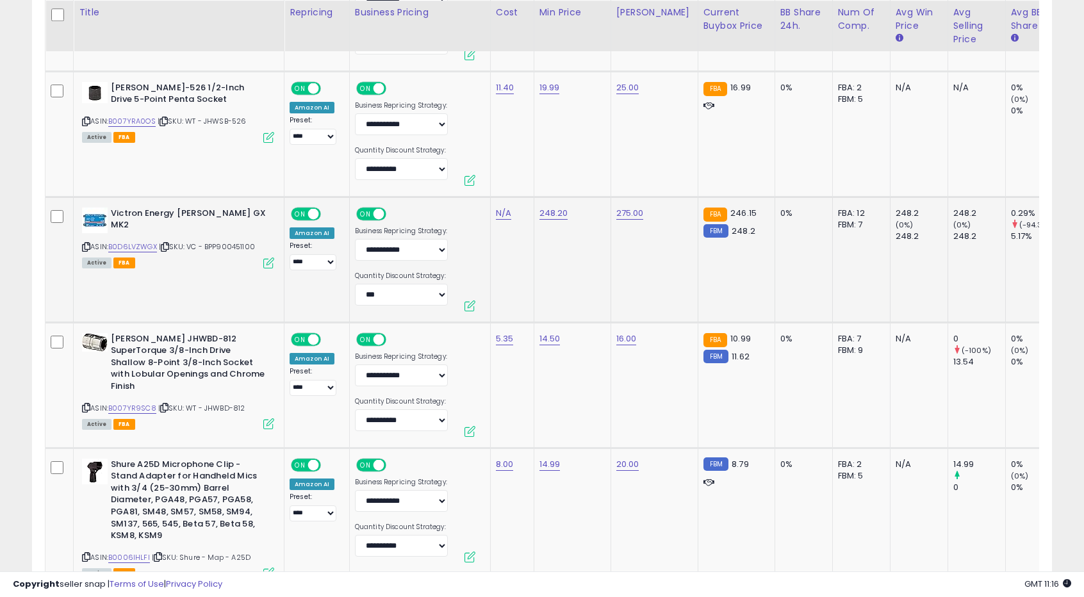
click at [540, 236] on td "248.20" at bounding box center [571, 260] width 77 height 126
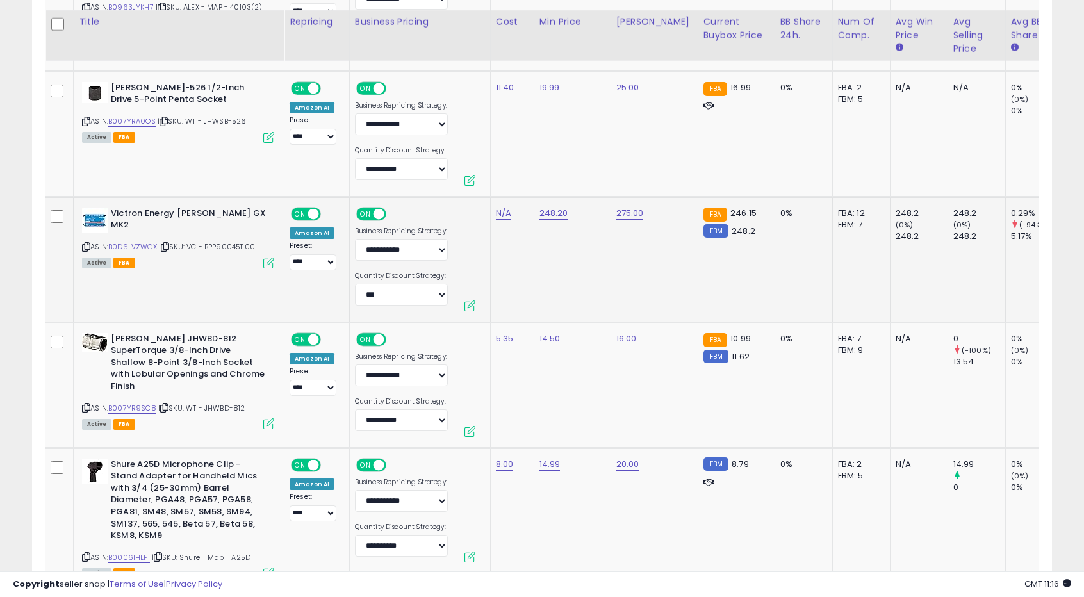
scroll to position [3878, 0]
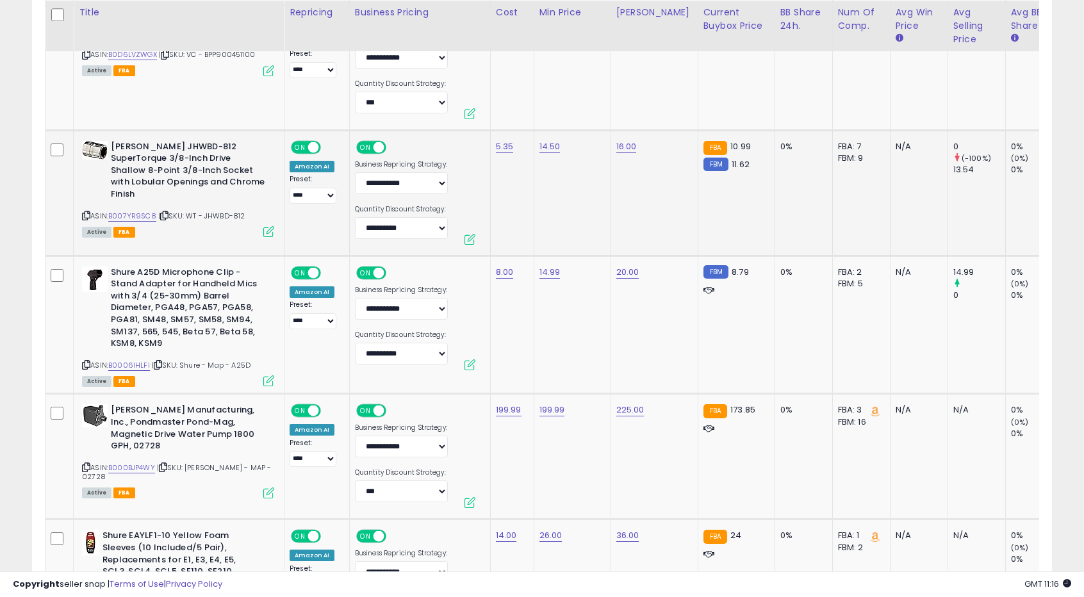
click at [571, 221] on td "14.50" at bounding box center [571, 193] width 77 height 126
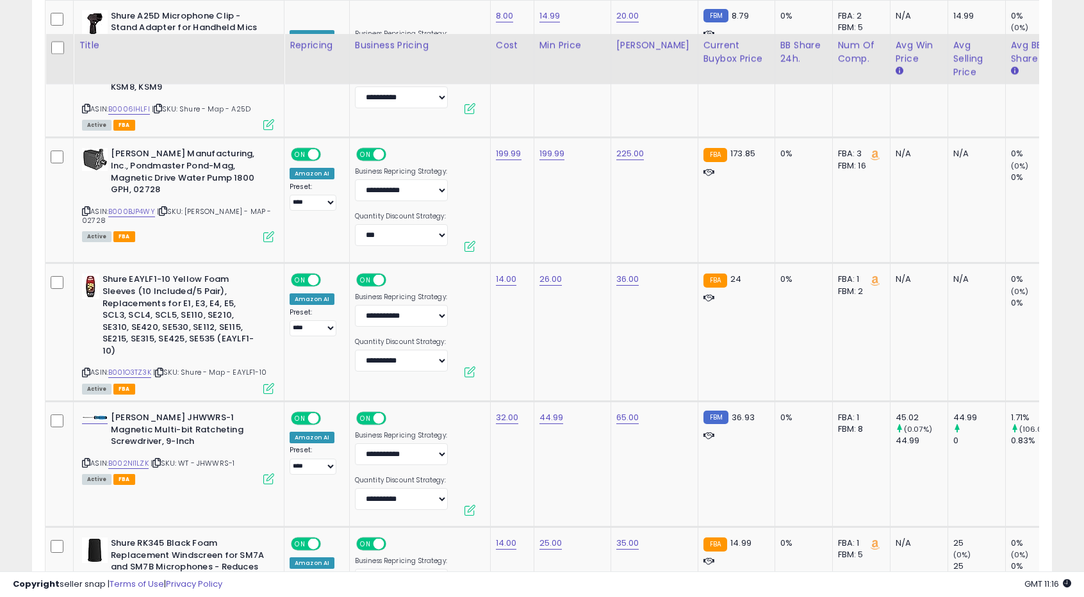
scroll to position [4262, 0]
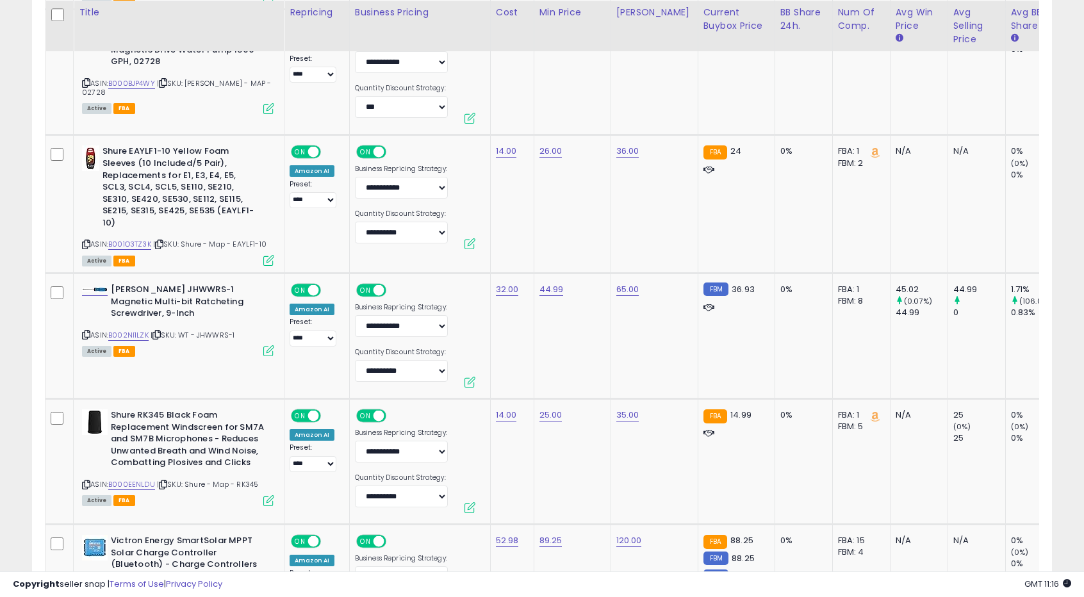
click at [571, 221] on td "26.00" at bounding box center [571, 204] width 77 height 138
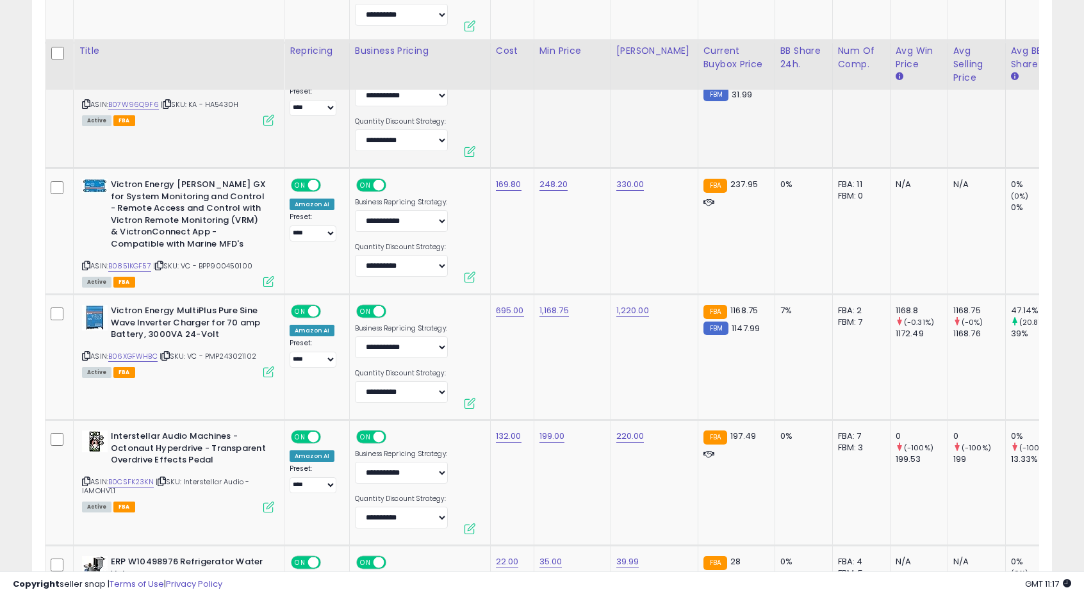
scroll to position [5159, 0]
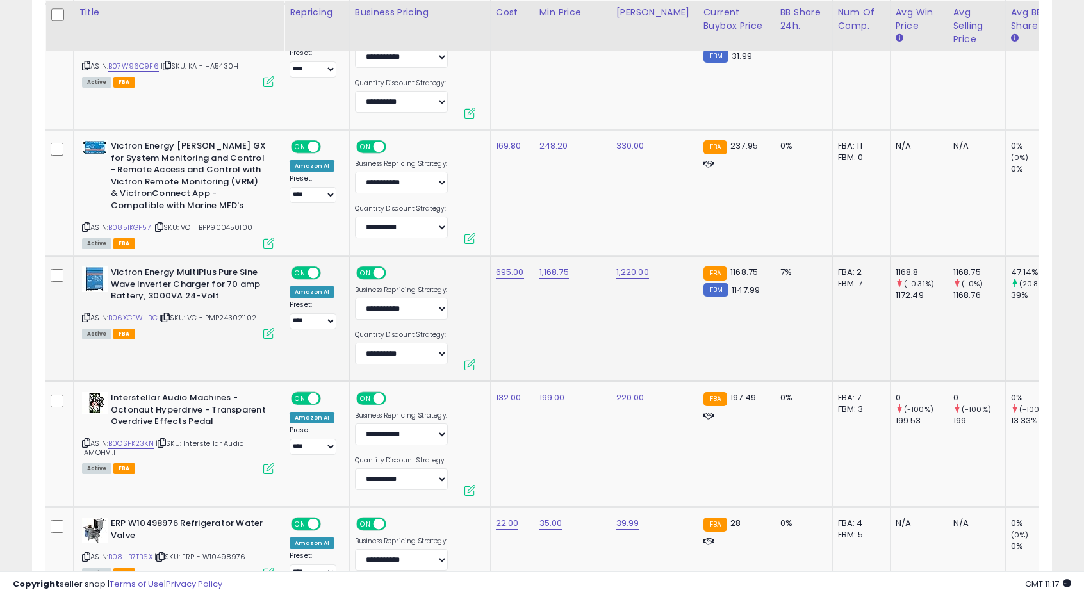
click at [564, 305] on td "1,168.75" at bounding box center [571, 319] width 77 height 126
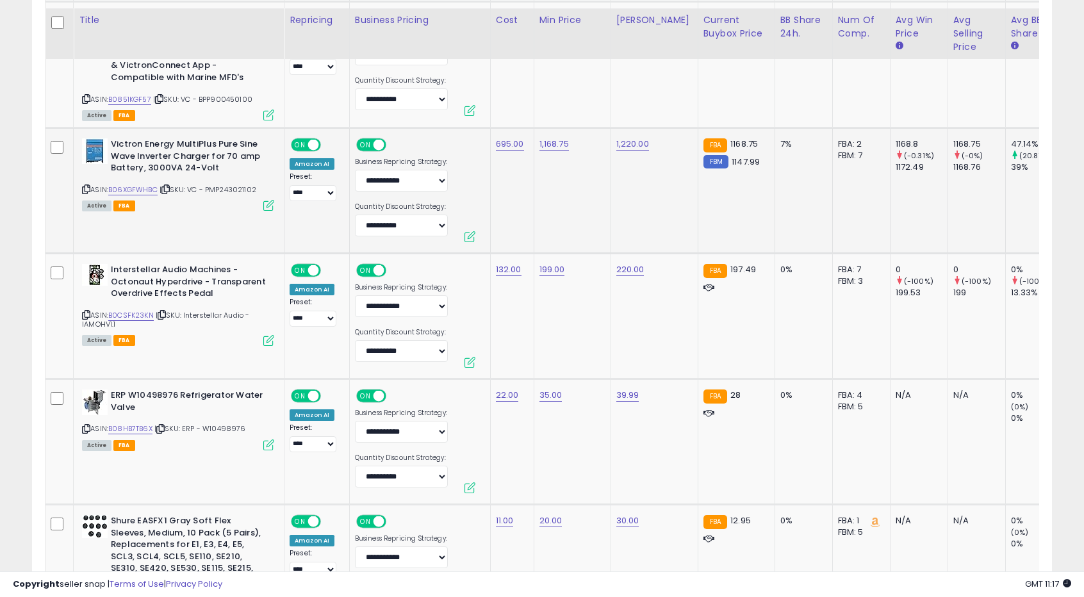
scroll to position [5479, 0]
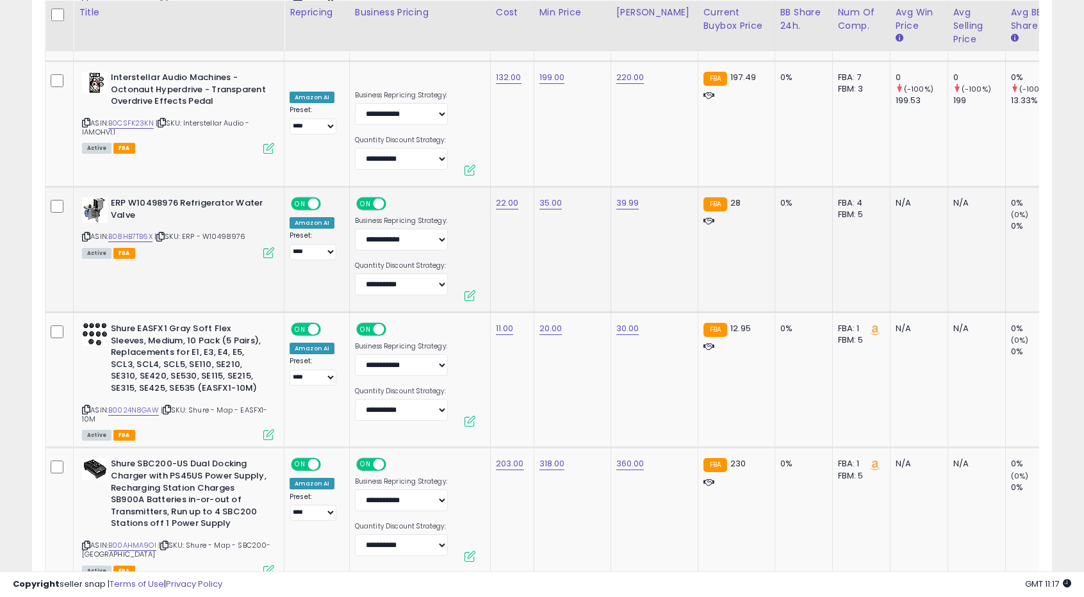
click at [553, 254] on td "35.00" at bounding box center [571, 250] width 77 height 126
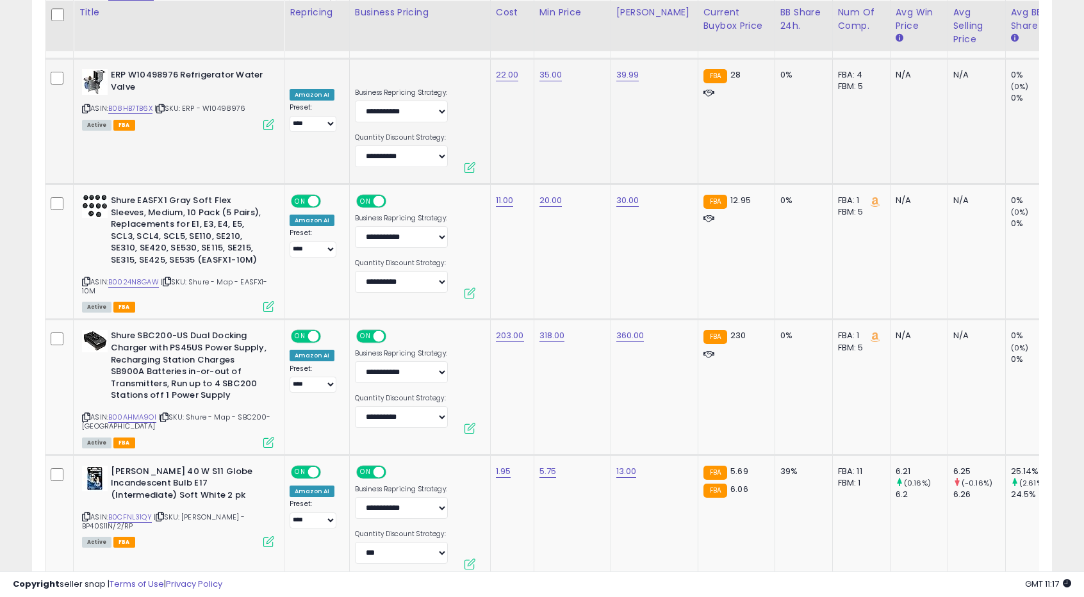
click at [553, 254] on td "20.00" at bounding box center [571, 251] width 77 height 135
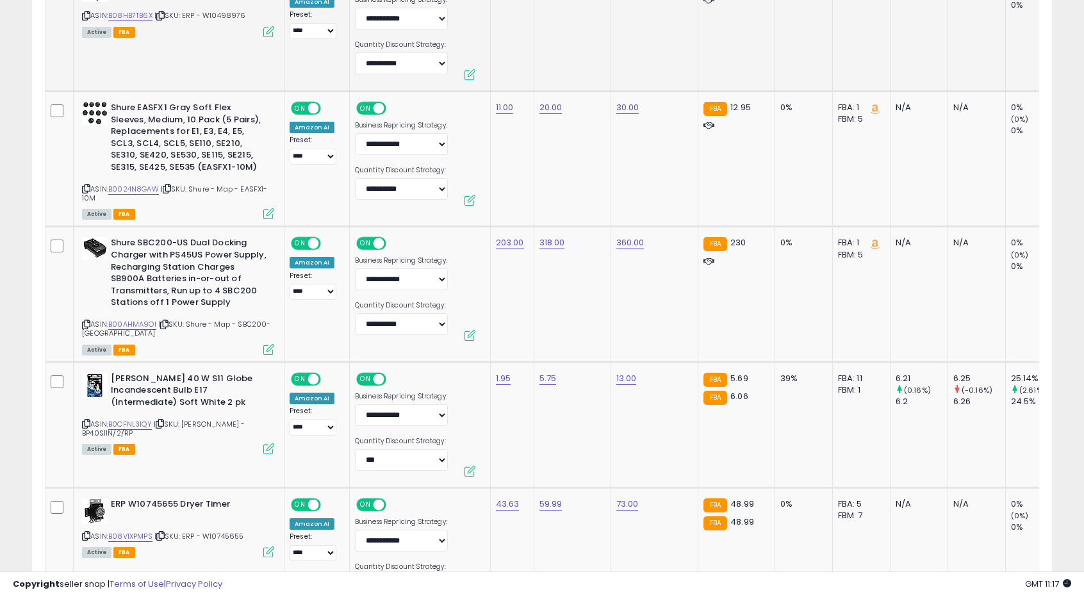
scroll to position [5735, 0]
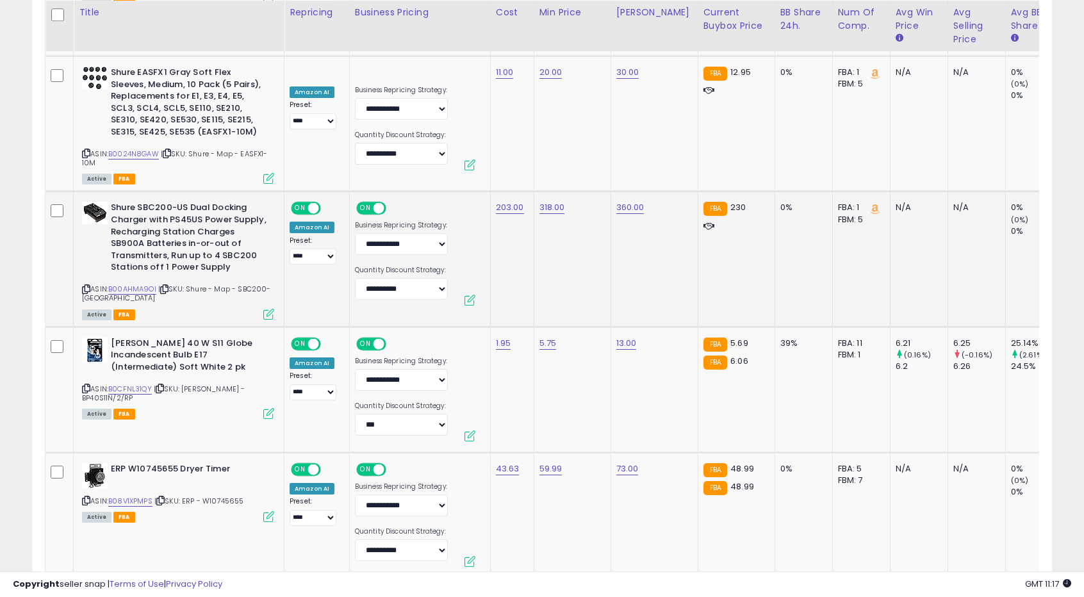
click at [558, 268] on td "318.00" at bounding box center [571, 258] width 77 height 135
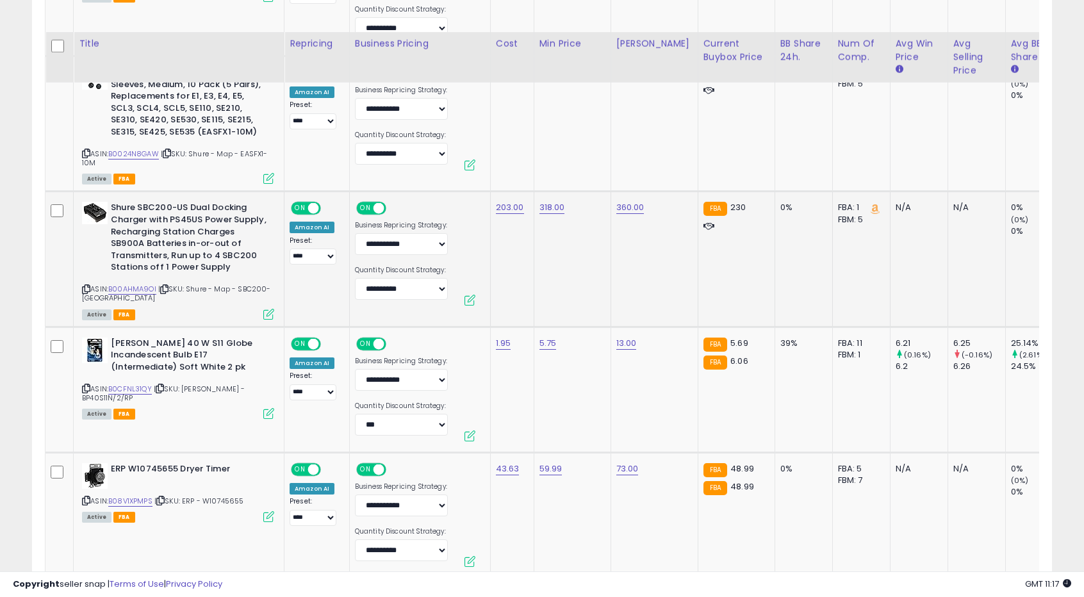
scroll to position [5799, 0]
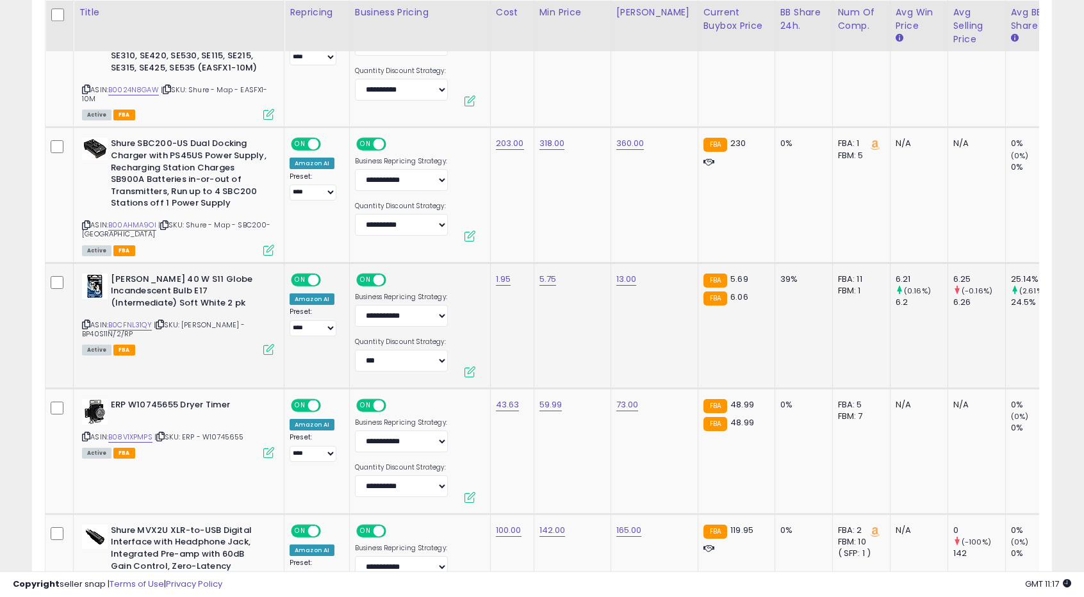
click at [548, 298] on td "5.75" at bounding box center [571, 326] width 77 height 126
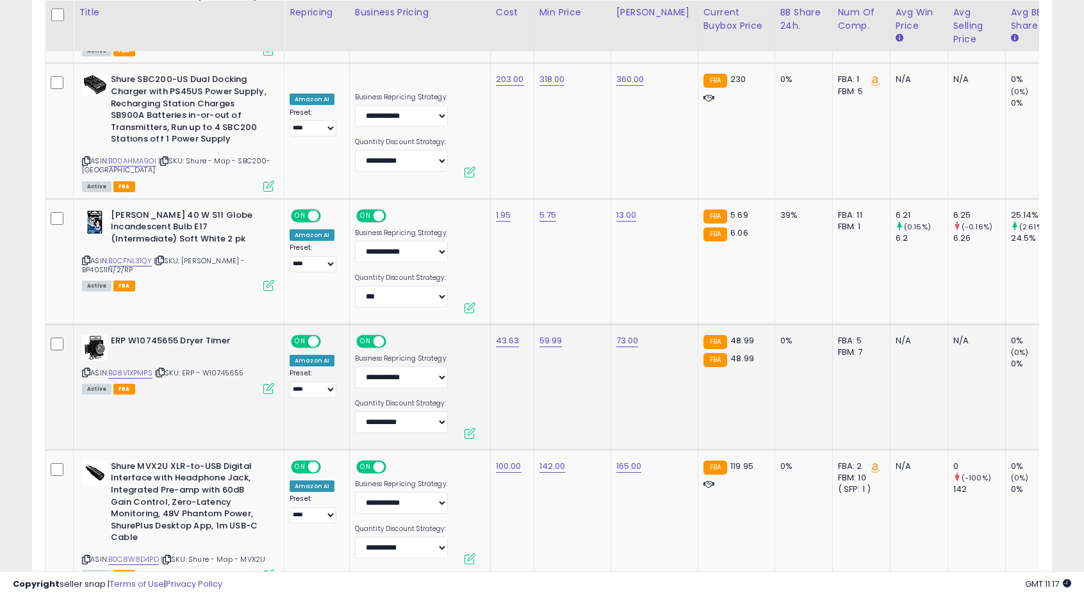
click at [551, 337] on td "59.99" at bounding box center [571, 387] width 77 height 126
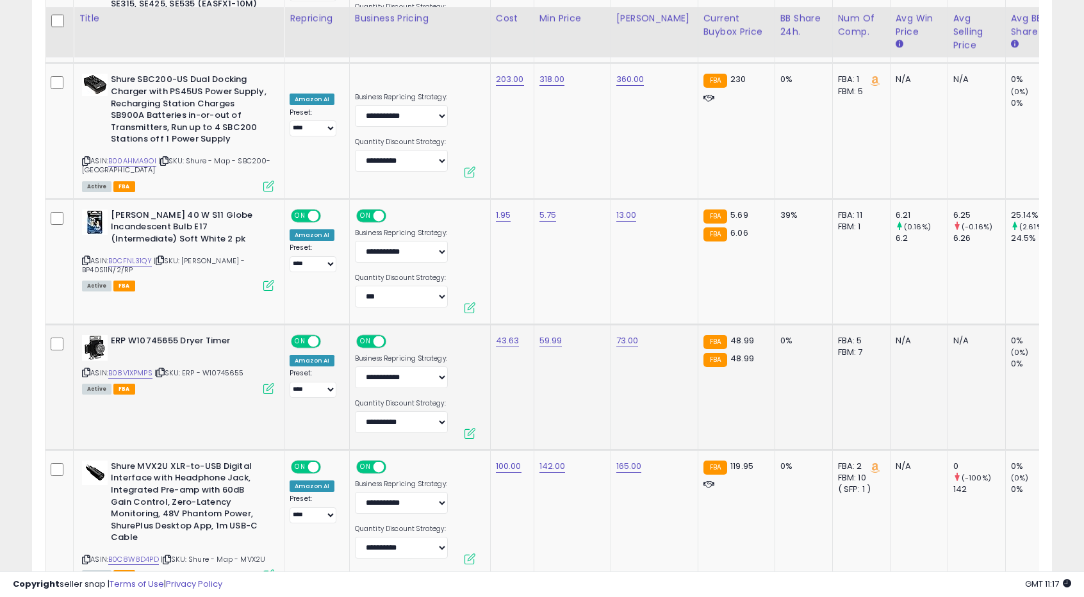
scroll to position [5991, 0]
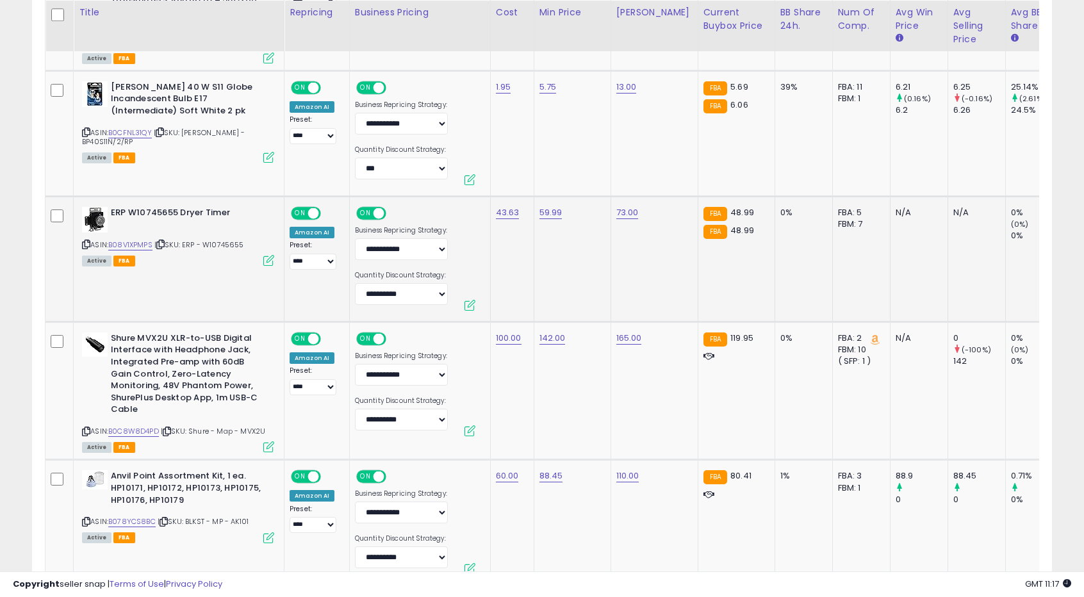
click at [551, 337] on td "142.00" at bounding box center [571, 390] width 77 height 138
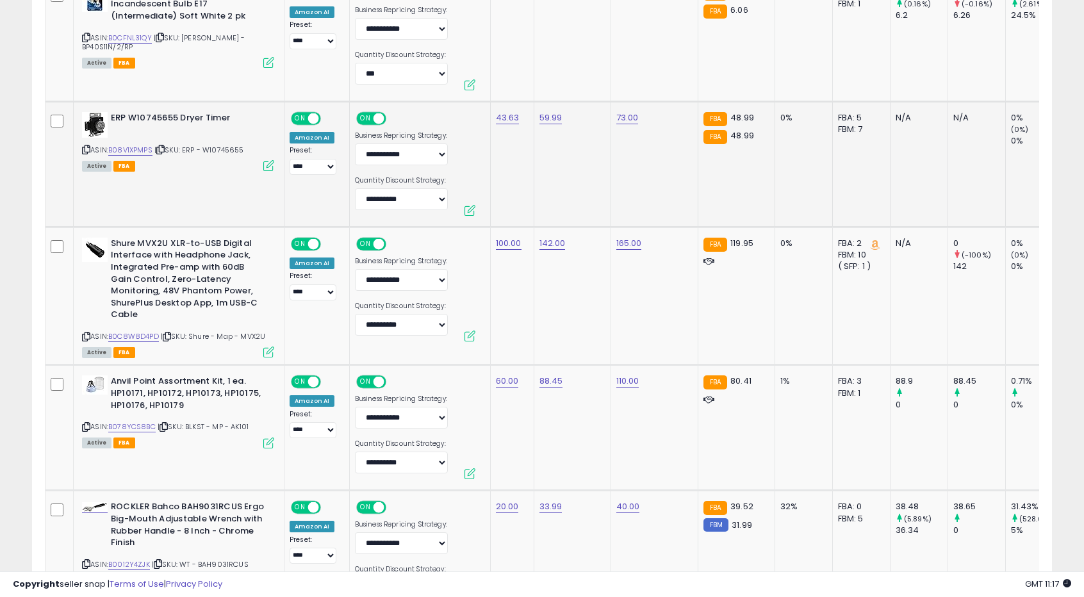
scroll to position [6120, 0]
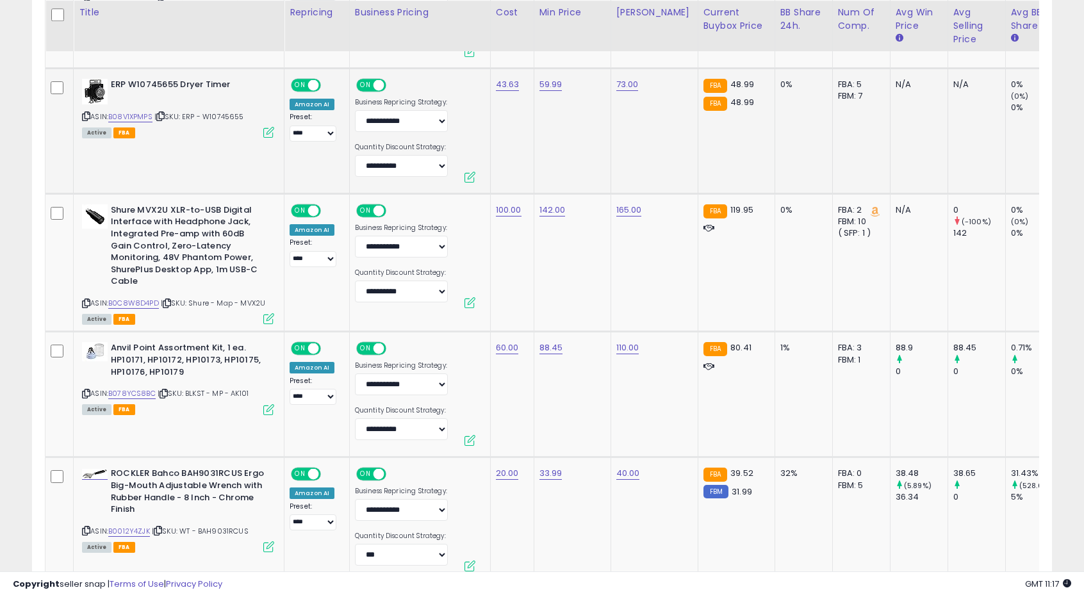
click at [551, 337] on td "88.45" at bounding box center [571, 395] width 77 height 126
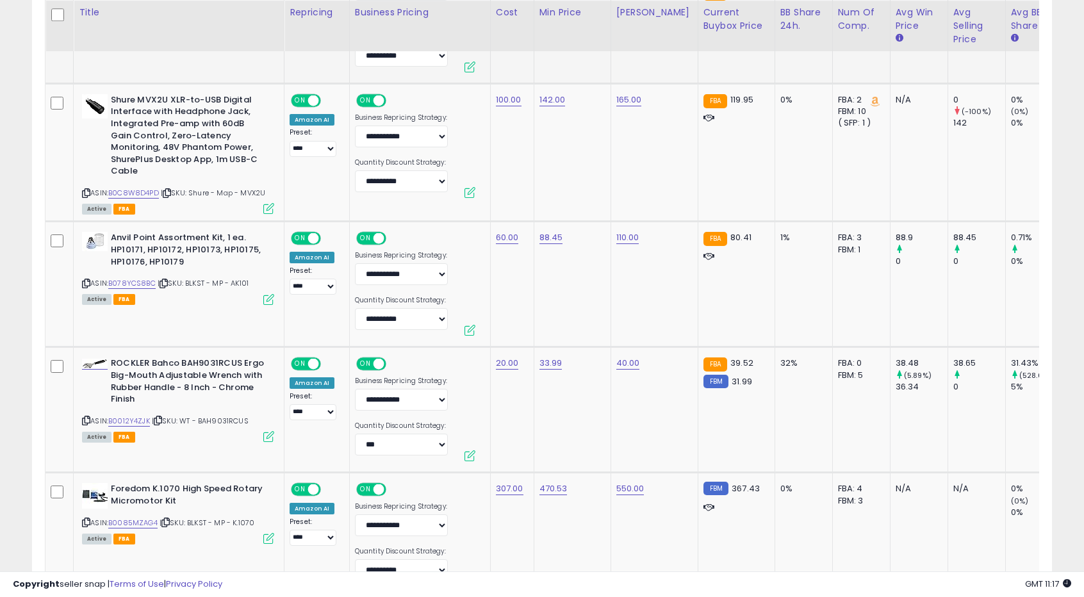
scroll to position [6248, 0]
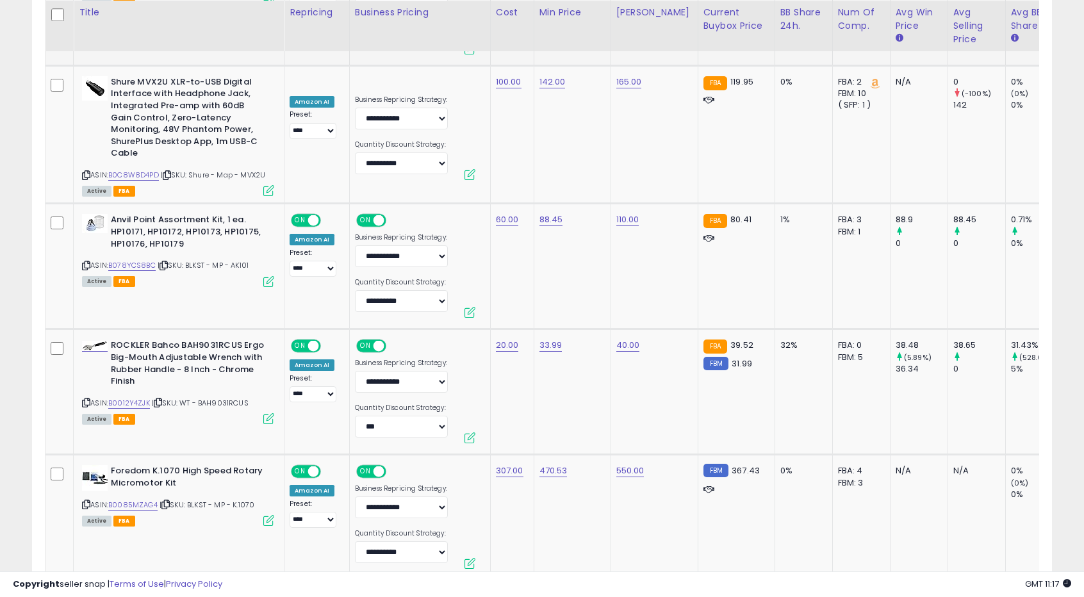
click at [551, 337] on td "33.99" at bounding box center [571, 392] width 77 height 126
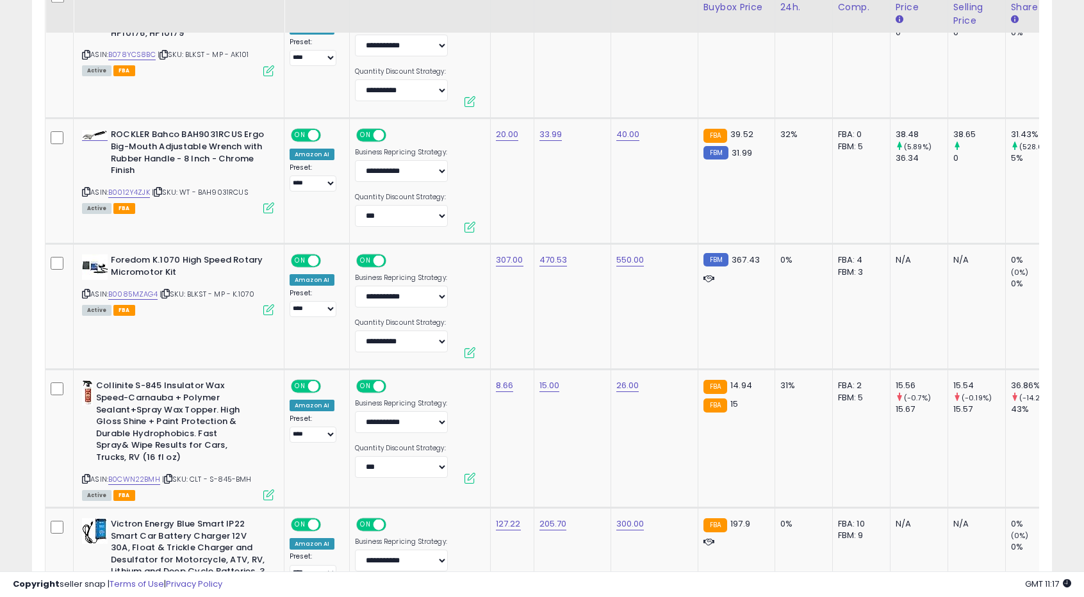
scroll to position [6568, 0]
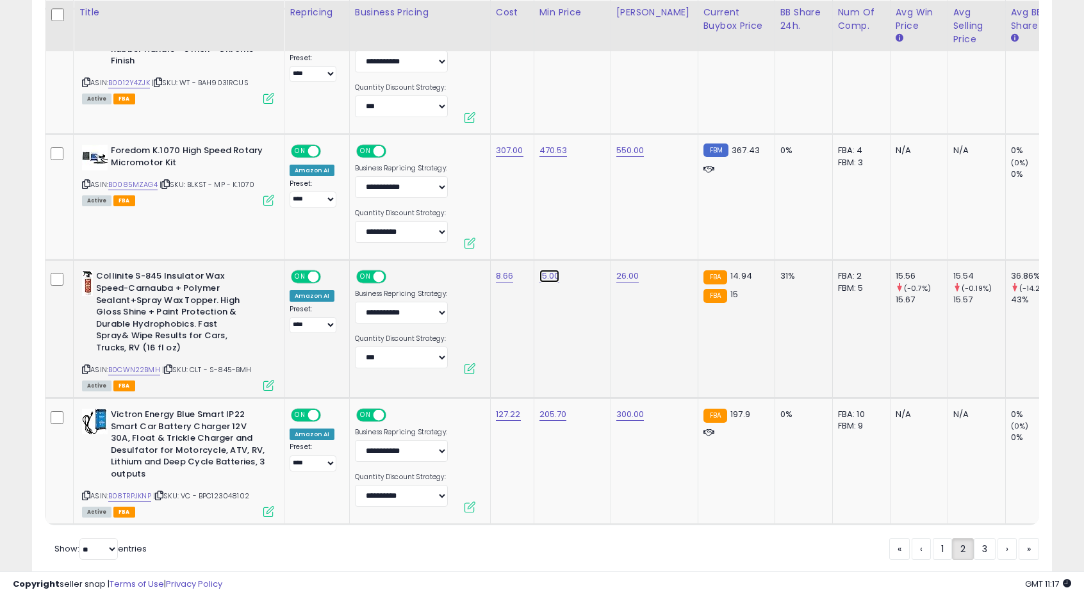
drag, startPoint x: 462, startPoint y: 197, endPoint x: 514, endPoint y: 197, distance: 51.2
click at [514, 197] on input "*****" at bounding box center [508, 201] width 114 height 22
type input "*****"
click button "submit" at bounding box center [581, 199] width 22 height 19
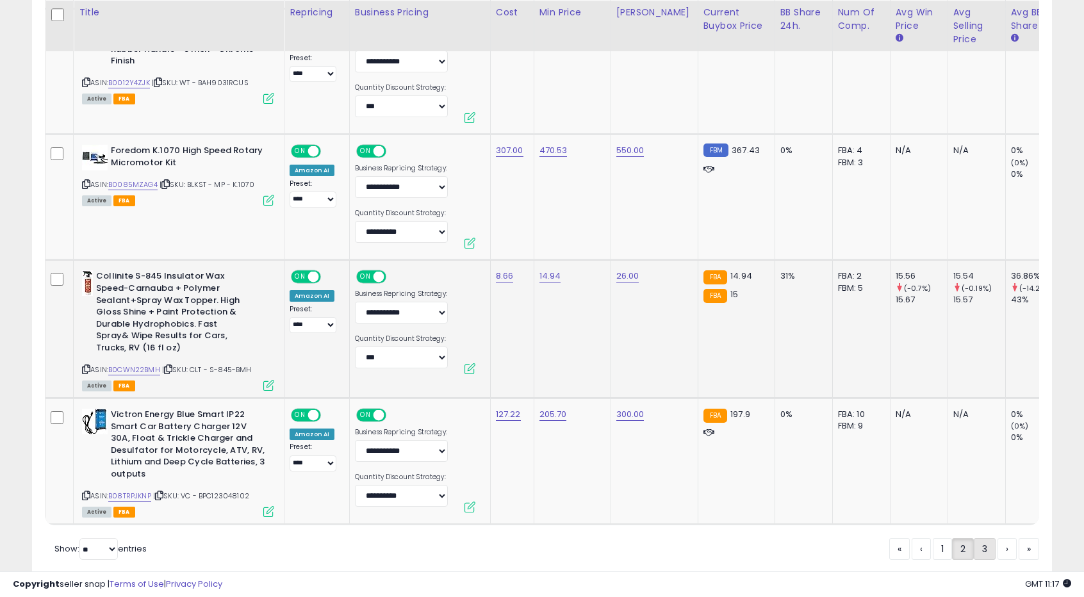
click at [1018, 538] on link "3" at bounding box center [1028, 549] width 20 height 22
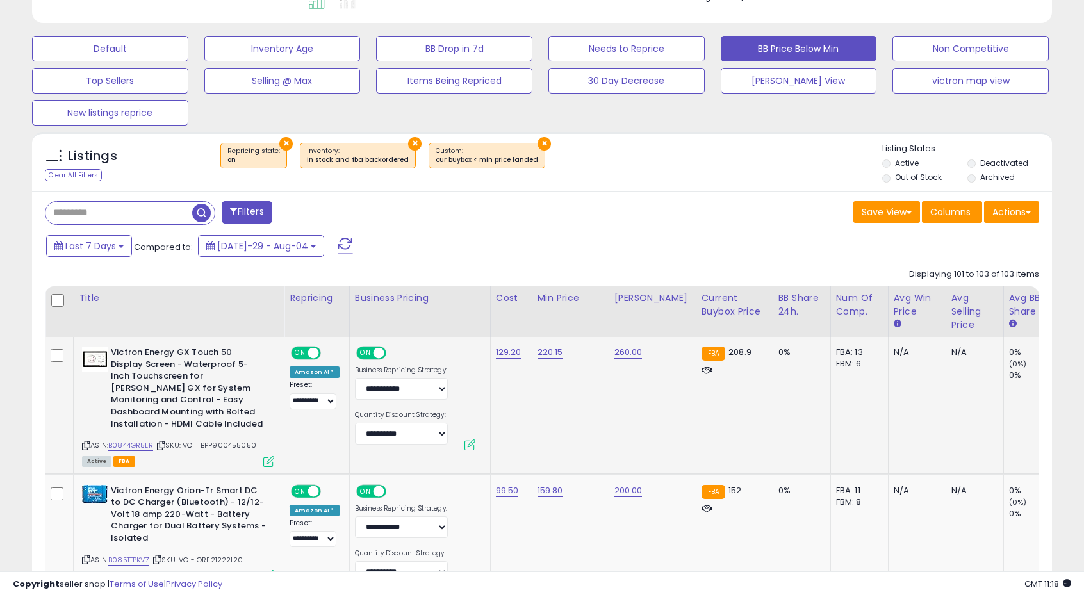
scroll to position [612, 0]
